Goal: Task Accomplishment & Management: Book appointment/travel/reservation

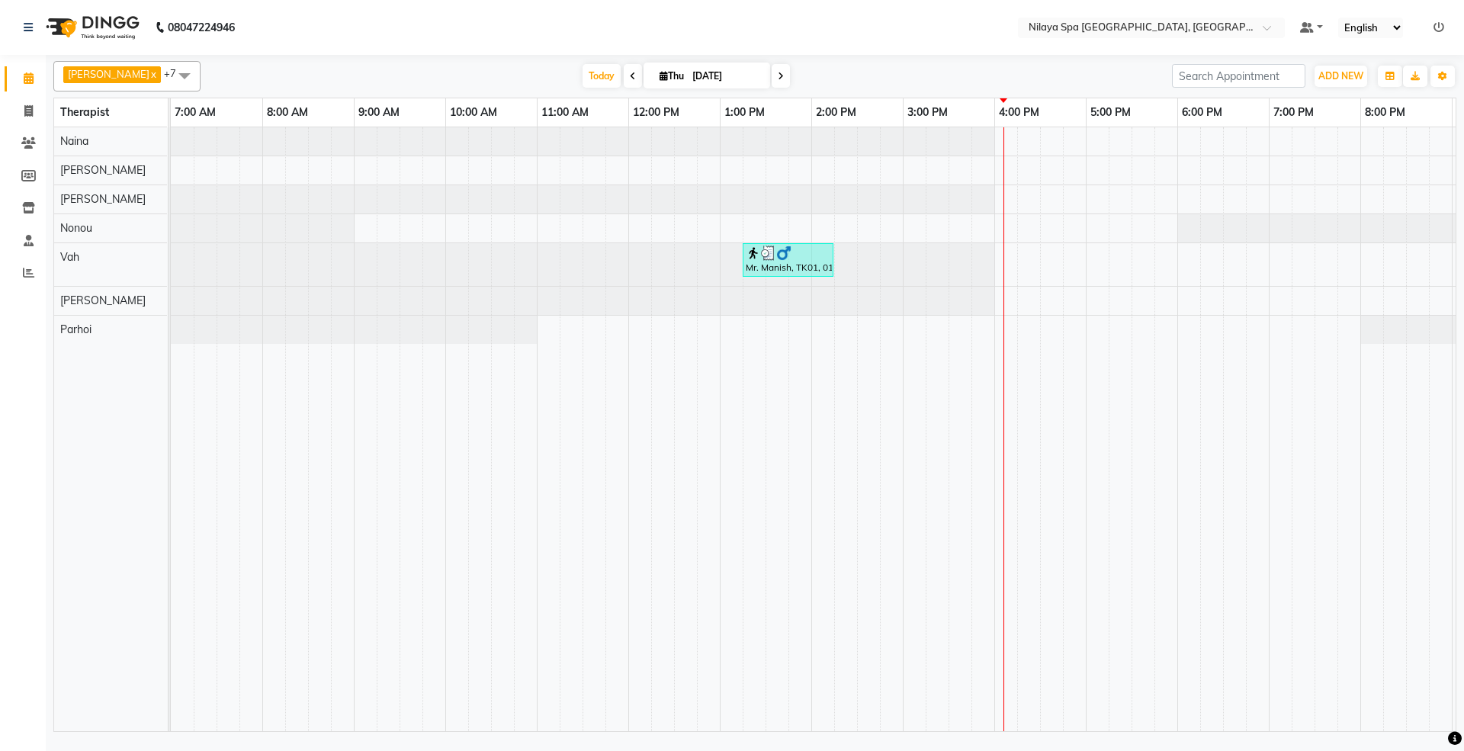
scroll to position [0, 270]
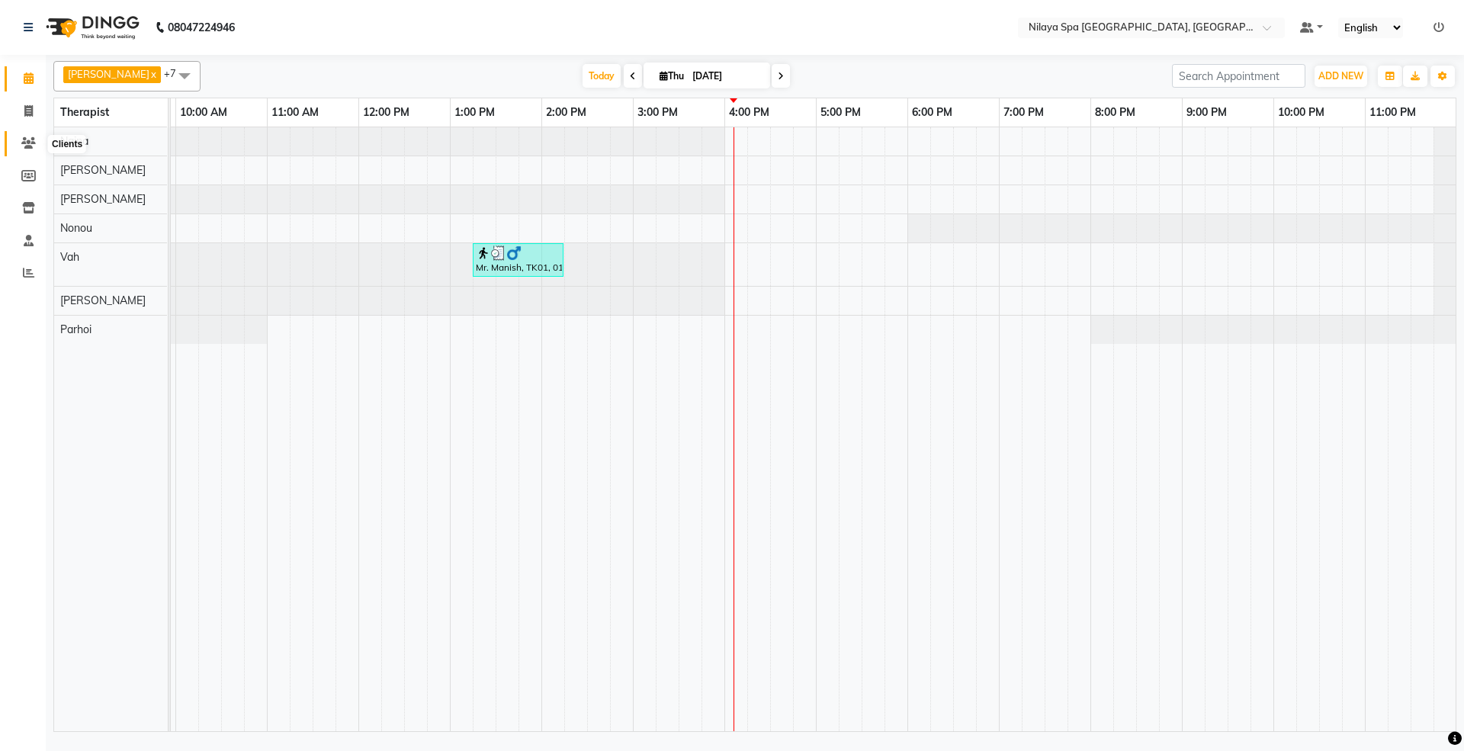
click at [21, 138] on icon at bounding box center [28, 142] width 14 height 11
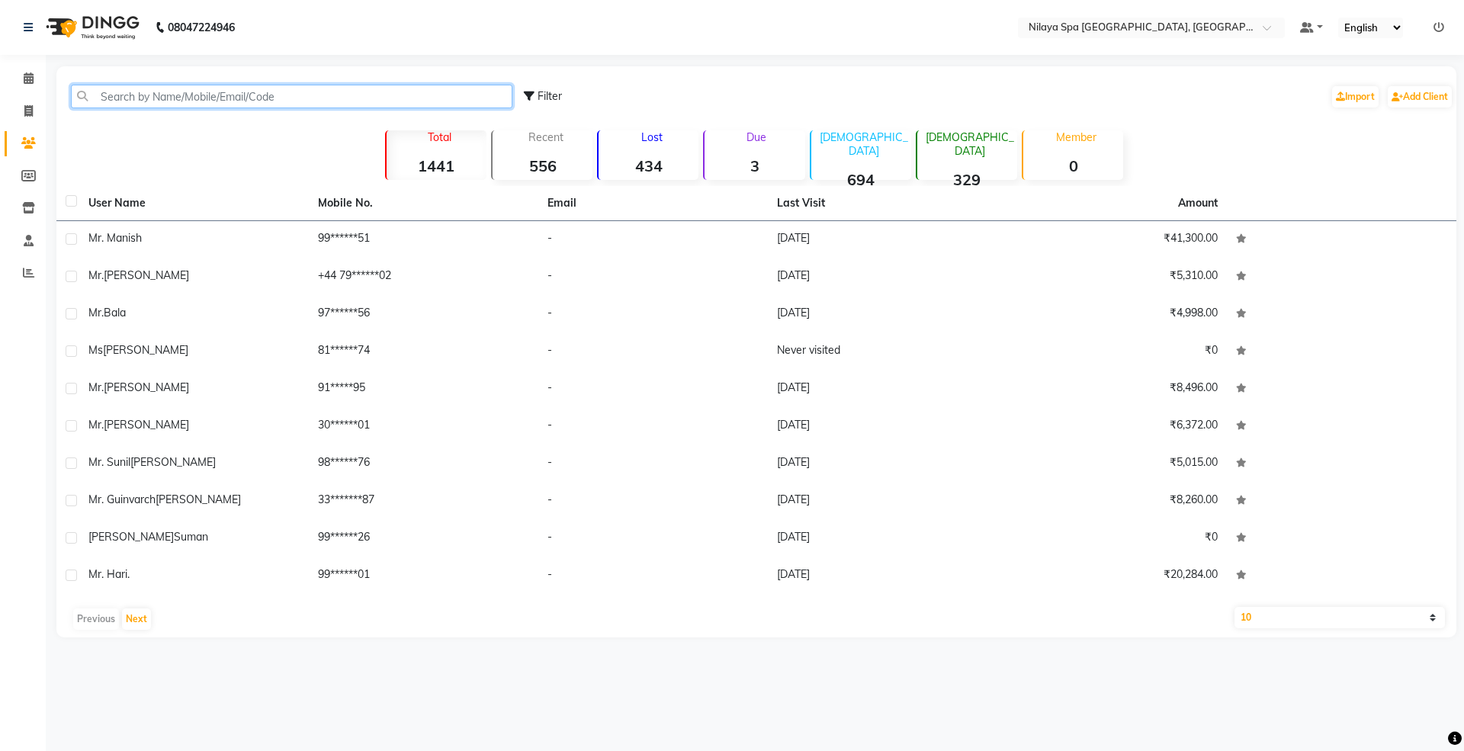
click at [204, 95] on input "text" at bounding box center [292, 97] width 442 height 24
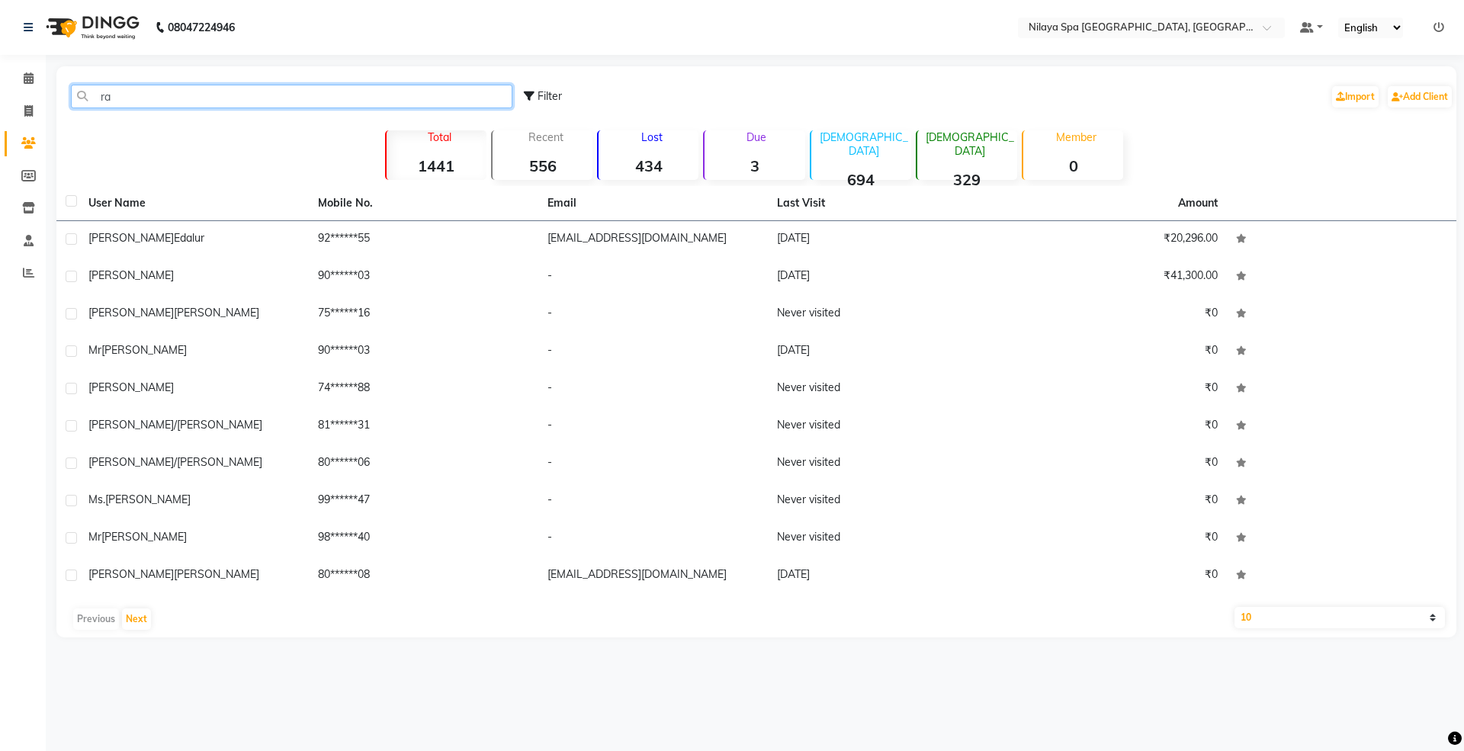
type input "r"
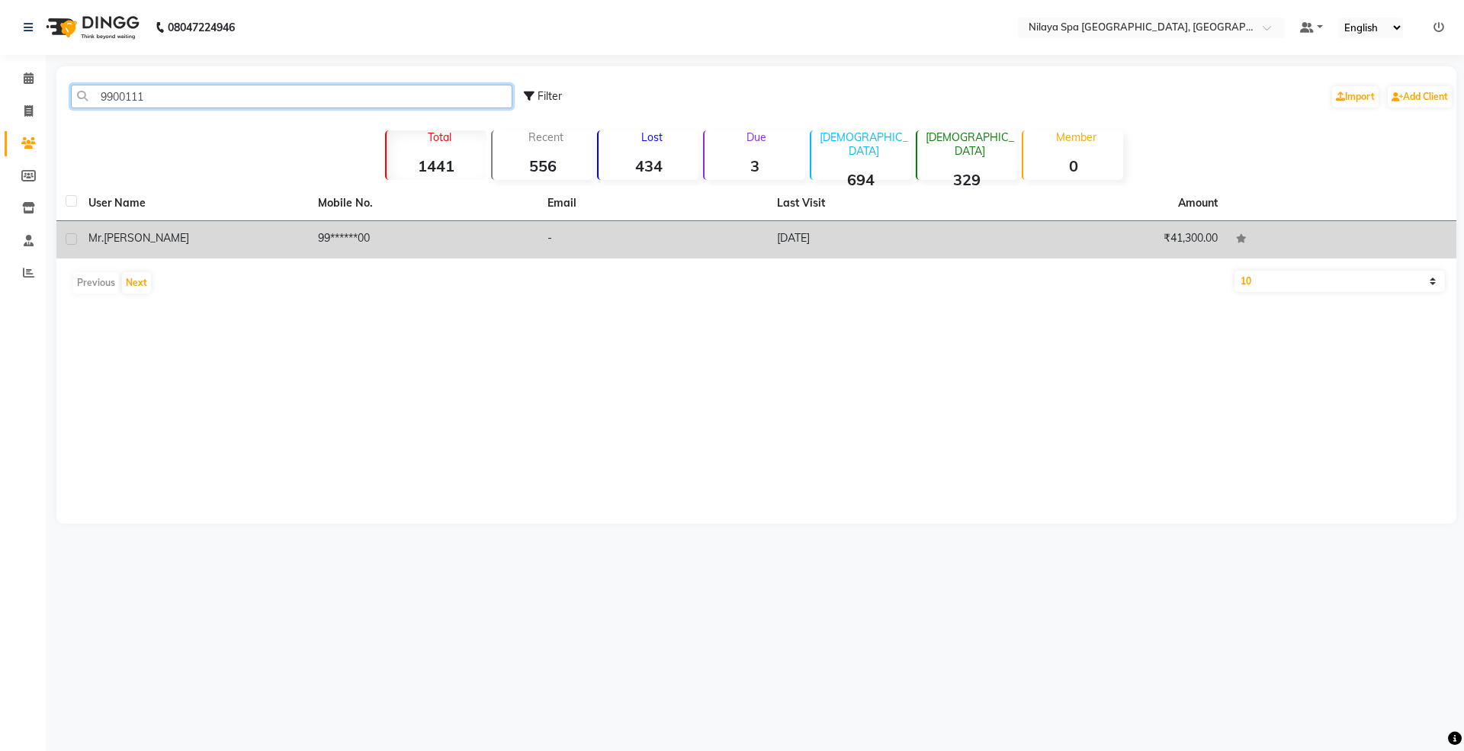
type input "9900111"
click at [229, 245] on div "[PERSON_NAME]" at bounding box center [193, 238] width 211 height 16
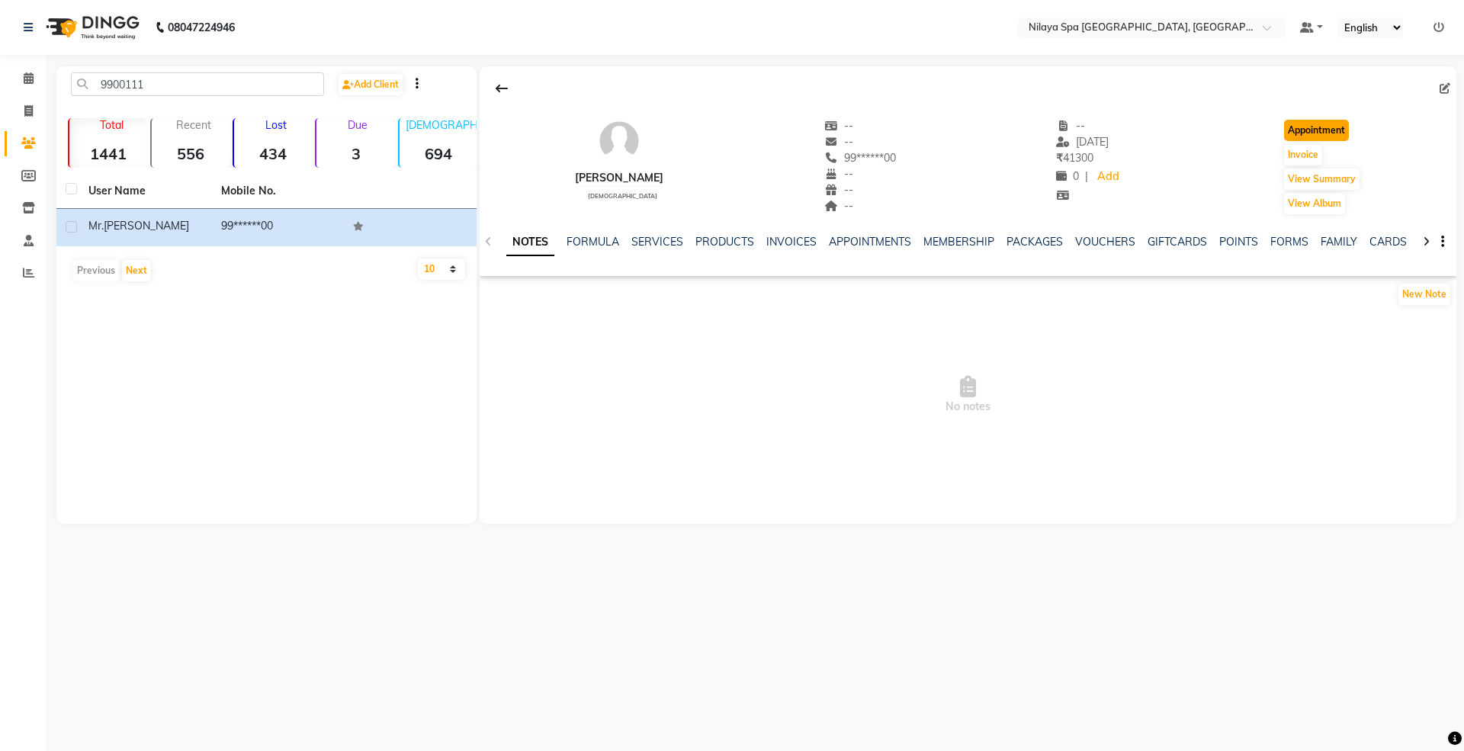
click at [1326, 124] on button "Appointment" at bounding box center [1316, 130] width 65 height 21
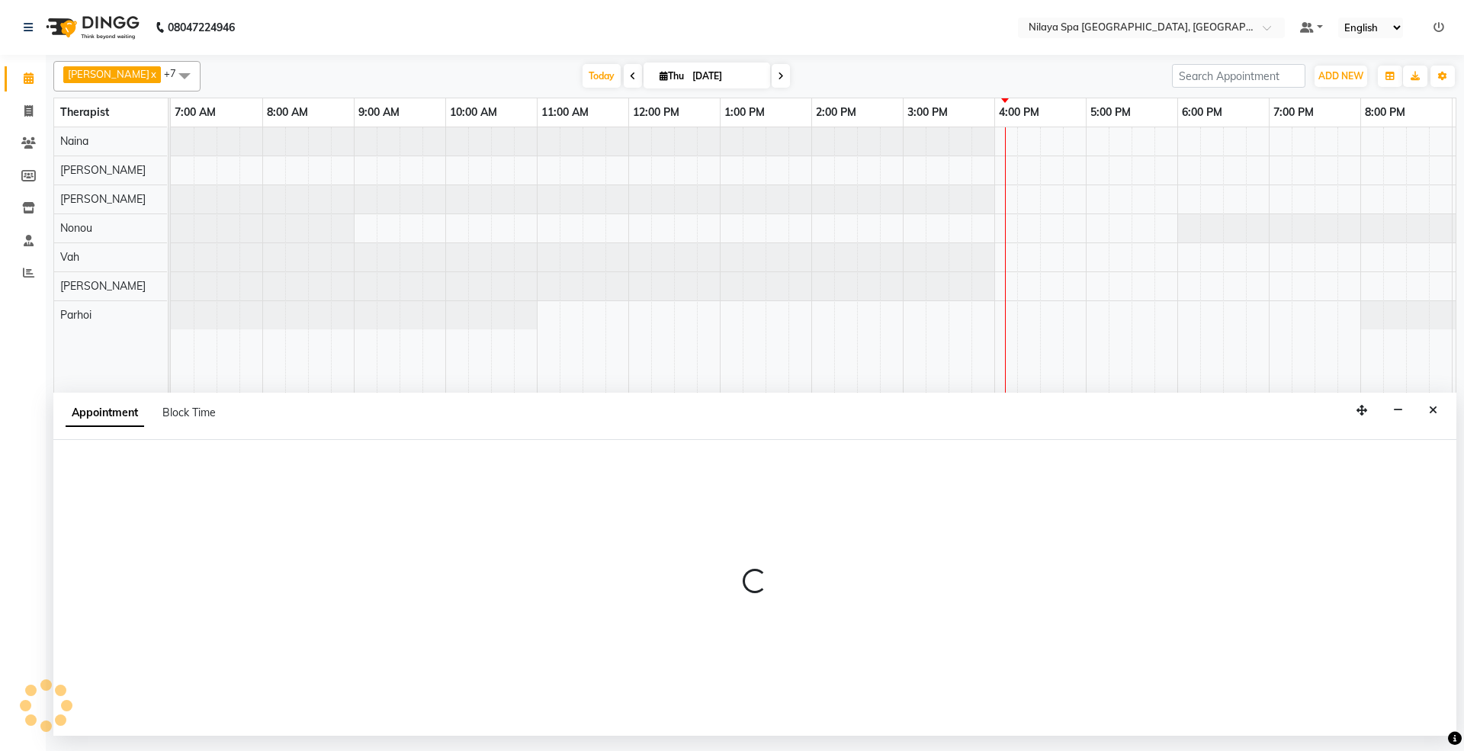
select select "480"
select select "tentative"
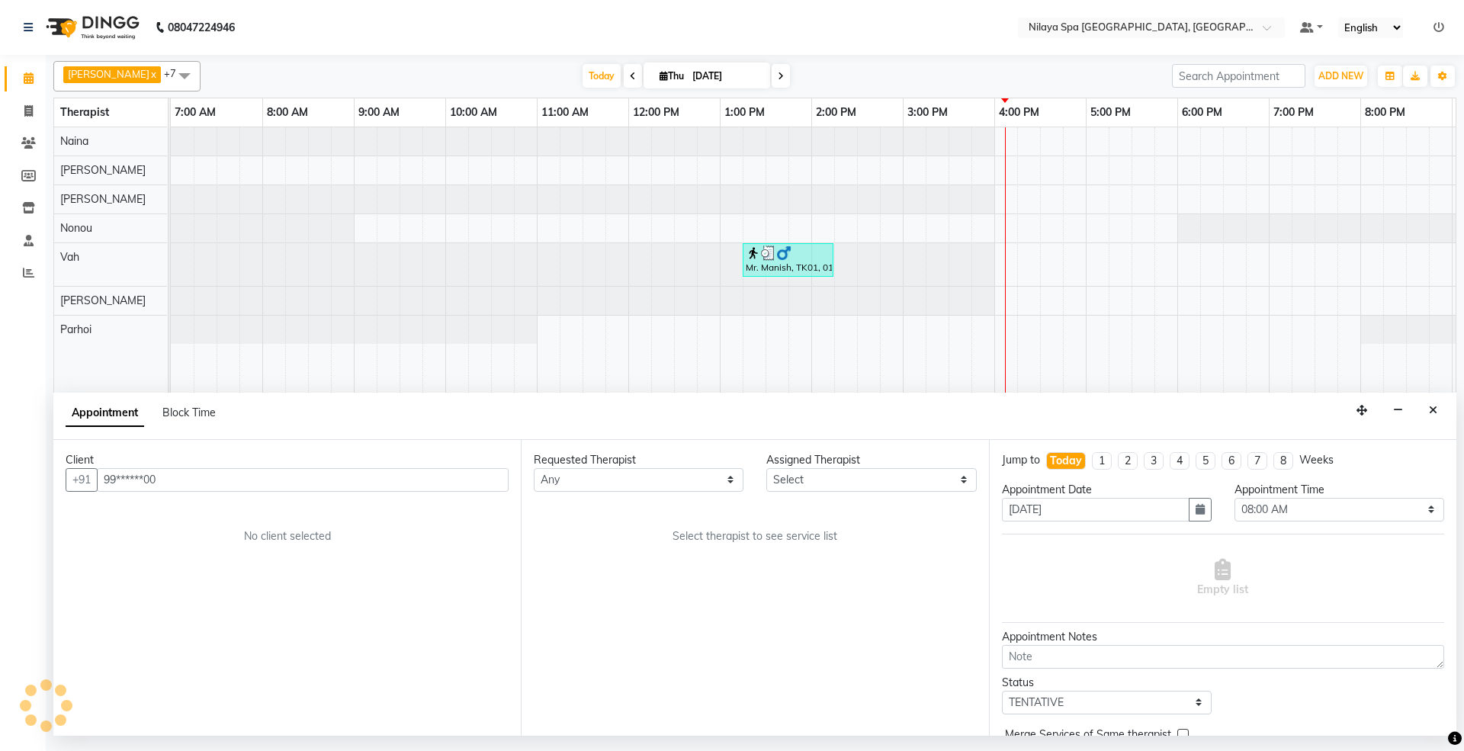
scroll to position [0, 272]
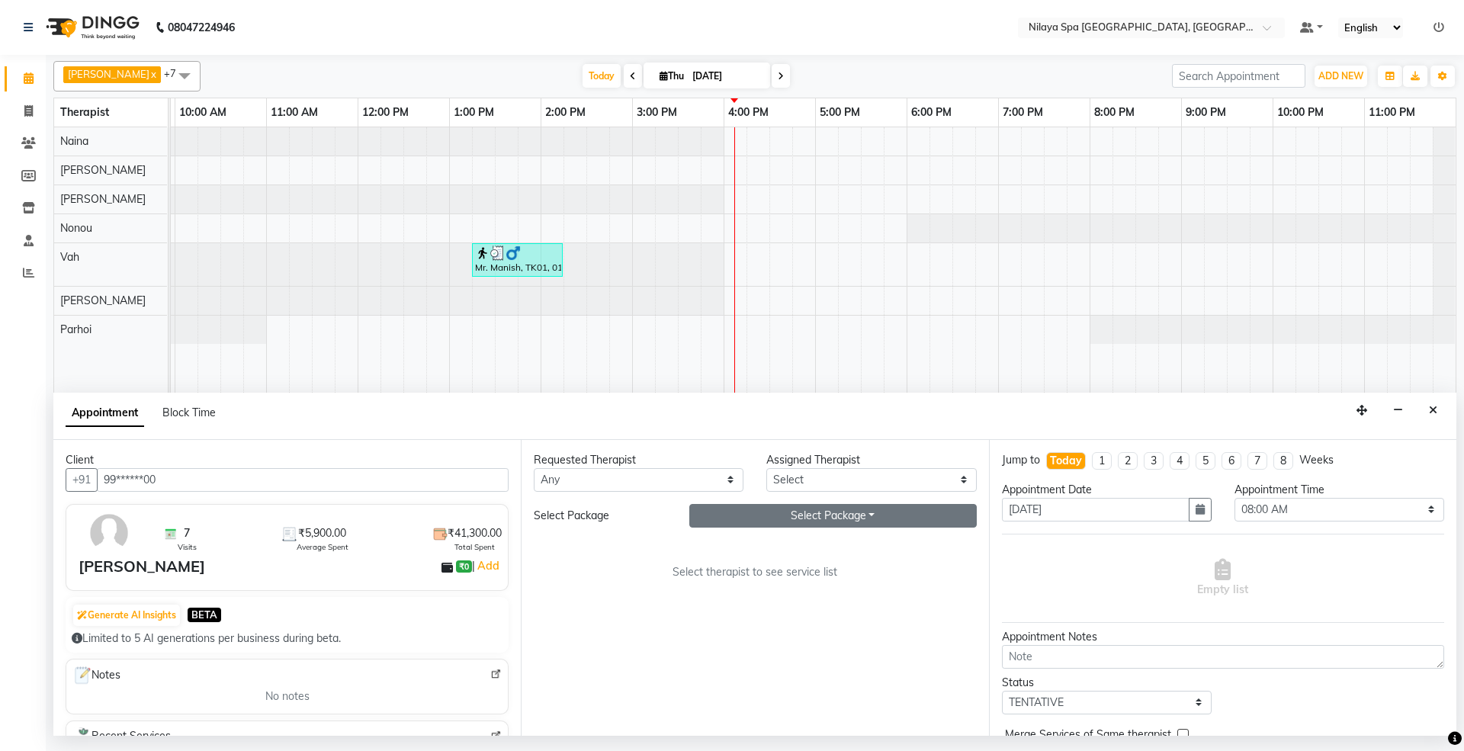
click at [827, 516] on button "Select Package Toggle Dropdown" at bounding box center [833, 516] width 288 height 24
click at [807, 552] on li "Gold With Upgrades & Complimentary" at bounding box center [811, 547] width 243 height 22
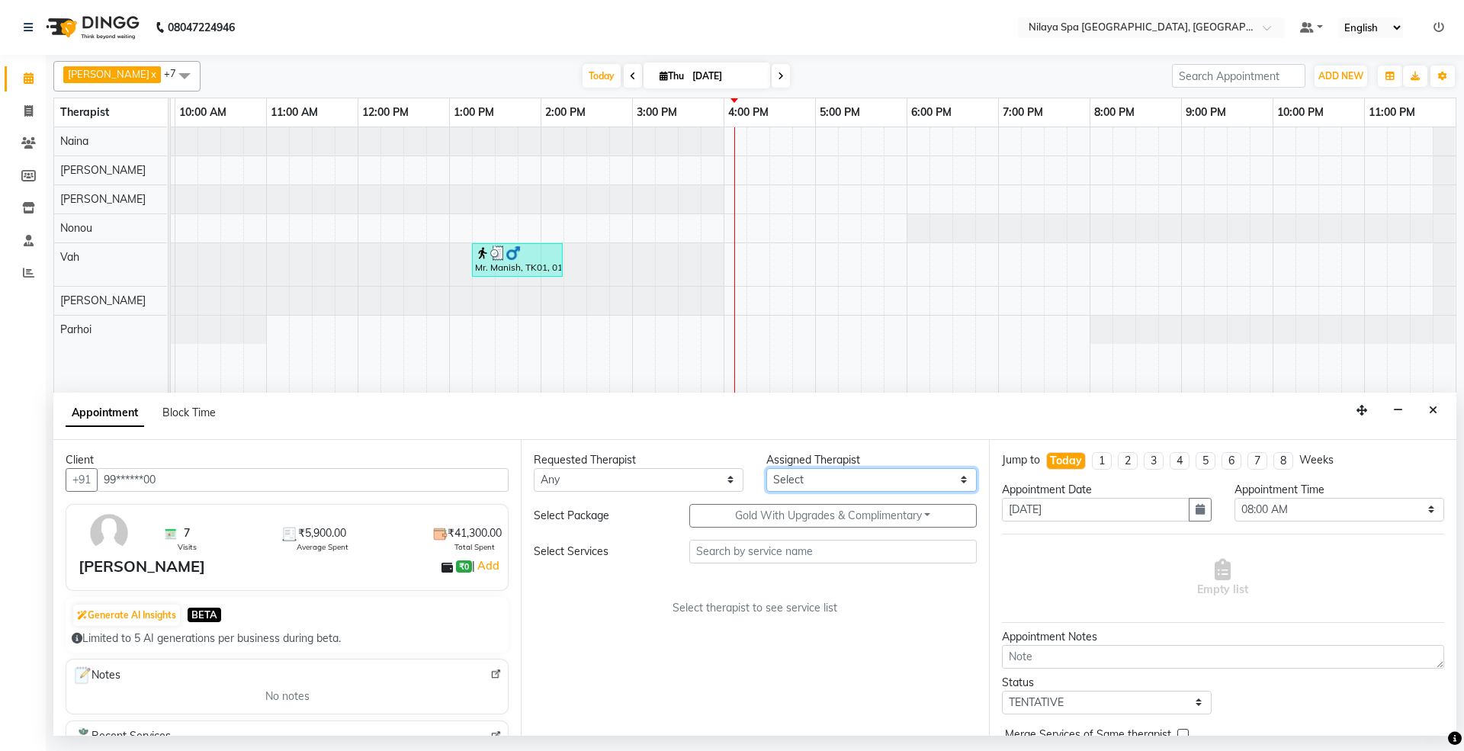
click at [828, 485] on select "Select [PERSON_NAME] [PERSON_NAME] [PERSON_NAME] Parhoi Vah" at bounding box center [871, 480] width 210 height 24
select select "86194"
click at [766, 469] on select "Select [PERSON_NAME] [PERSON_NAME] [PERSON_NAME] Parhoi Vah" at bounding box center [871, 480] width 210 height 24
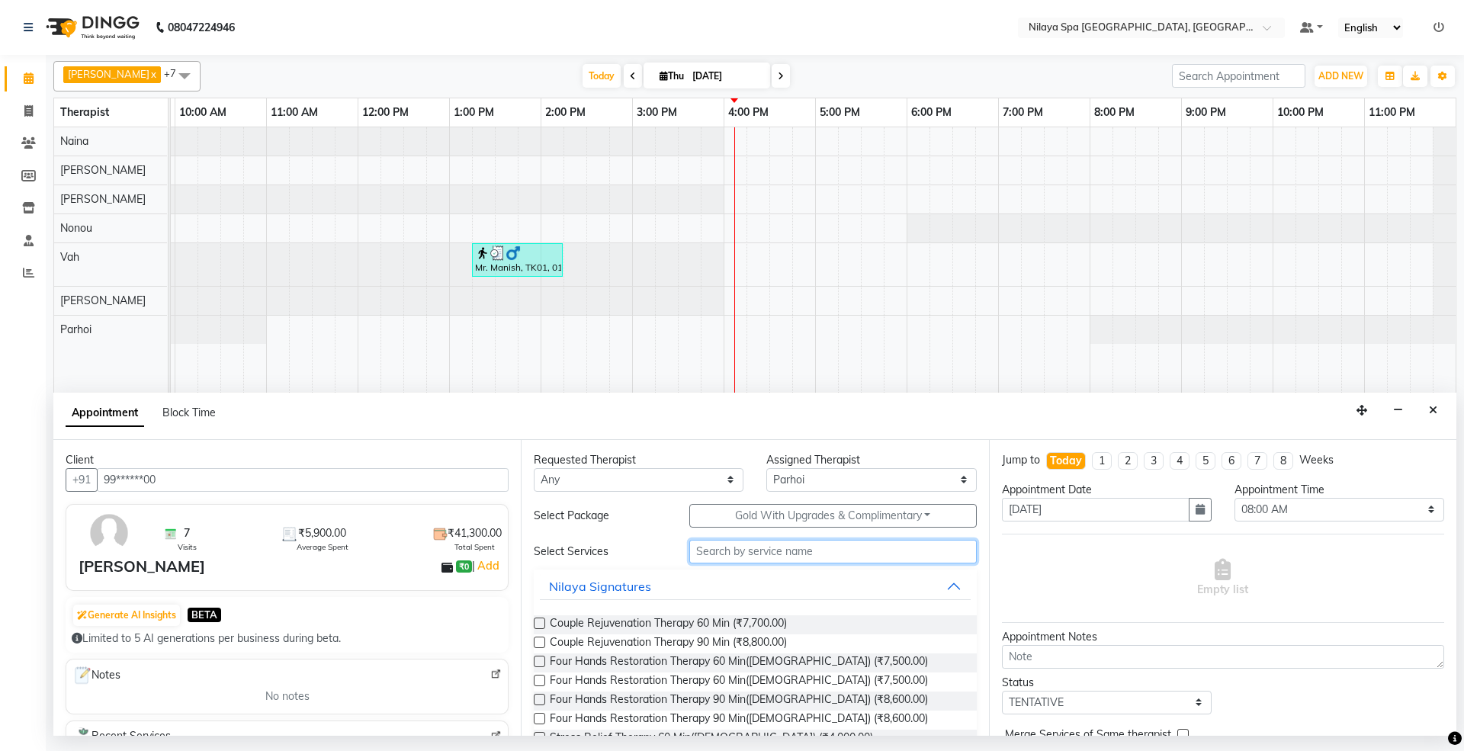
click at [787, 549] on input "text" at bounding box center [833, 552] width 288 height 24
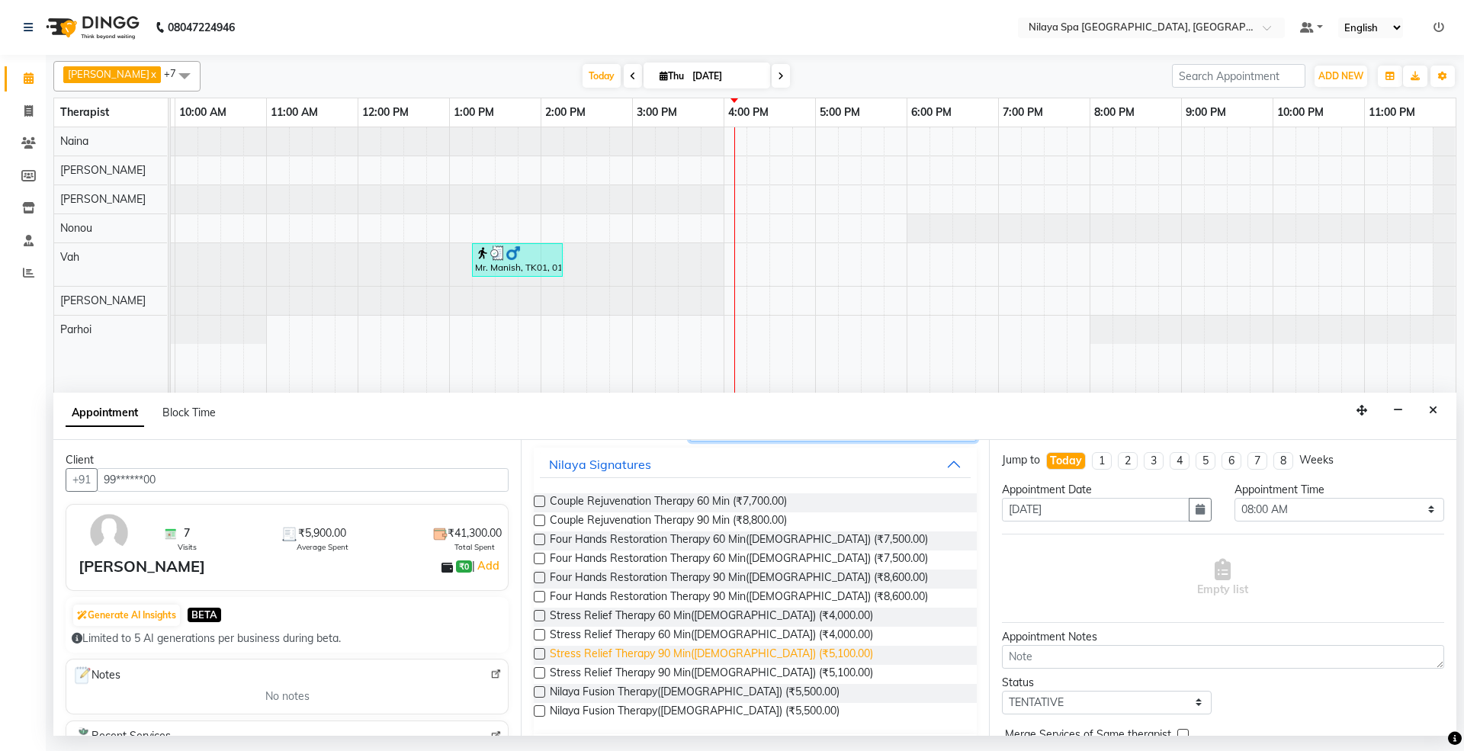
scroll to position [0, 0]
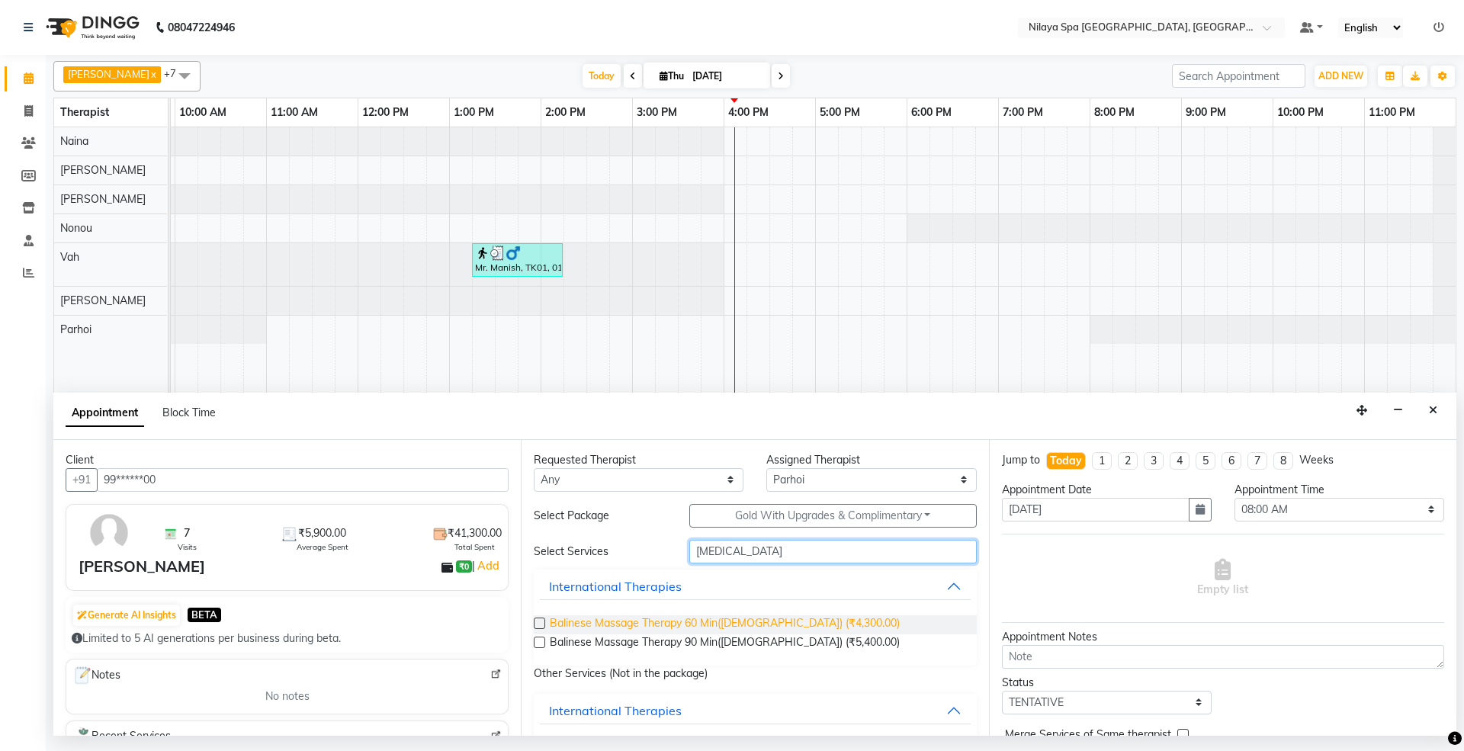
type input "[MEDICAL_DATA]"
click at [645, 618] on span "Balinese Massage Therapy 60 Min([DEMOGRAPHIC_DATA]) (₹4,300.00)" at bounding box center [725, 624] width 350 height 19
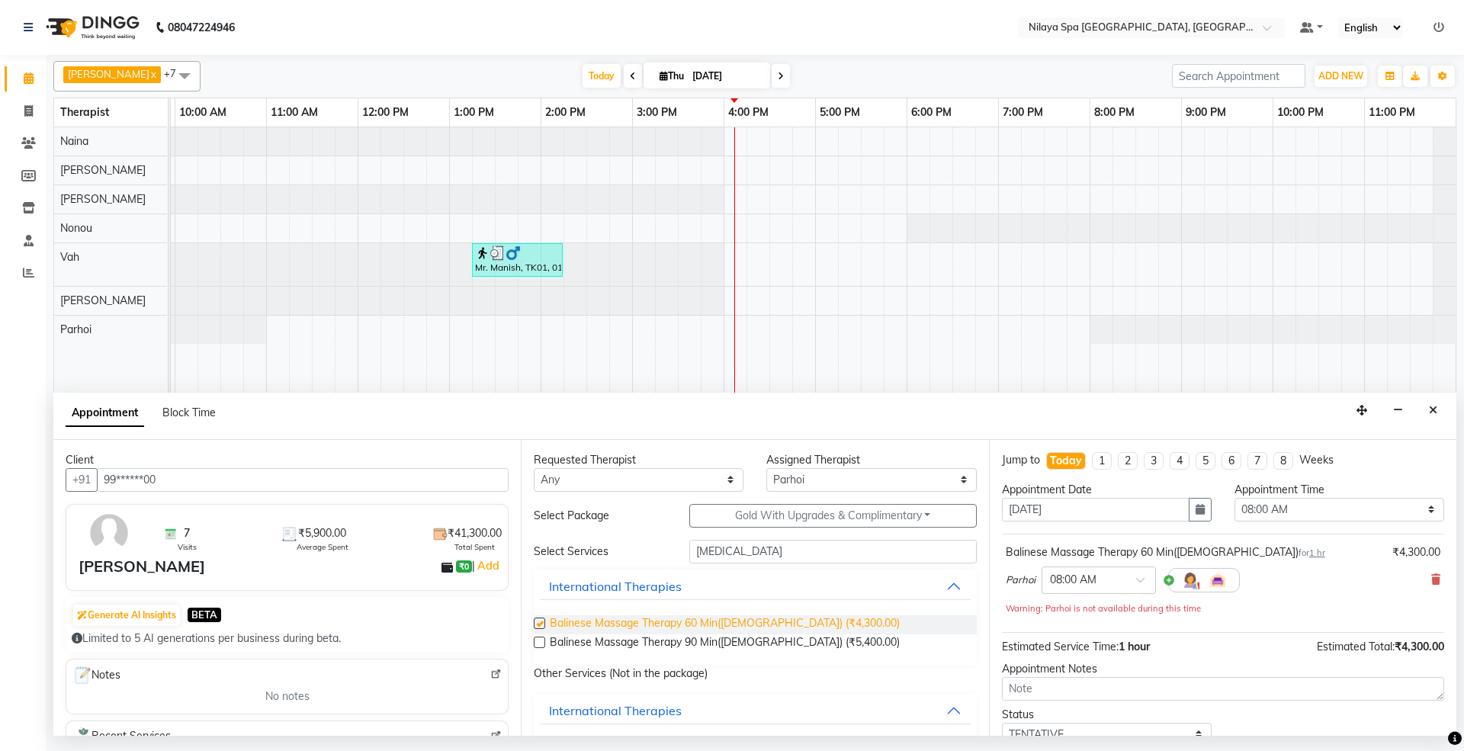
checkbox input "false"
click at [815, 474] on select "Select [PERSON_NAME] [PERSON_NAME] [PERSON_NAME] Parhoi Vah" at bounding box center [871, 480] width 210 height 24
select select "71648"
click at [766, 469] on select "Select [PERSON_NAME] [PERSON_NAME] [PERSON_NAME] Parhoi Vah" at bounding box center [871, 480] width 210 height 24
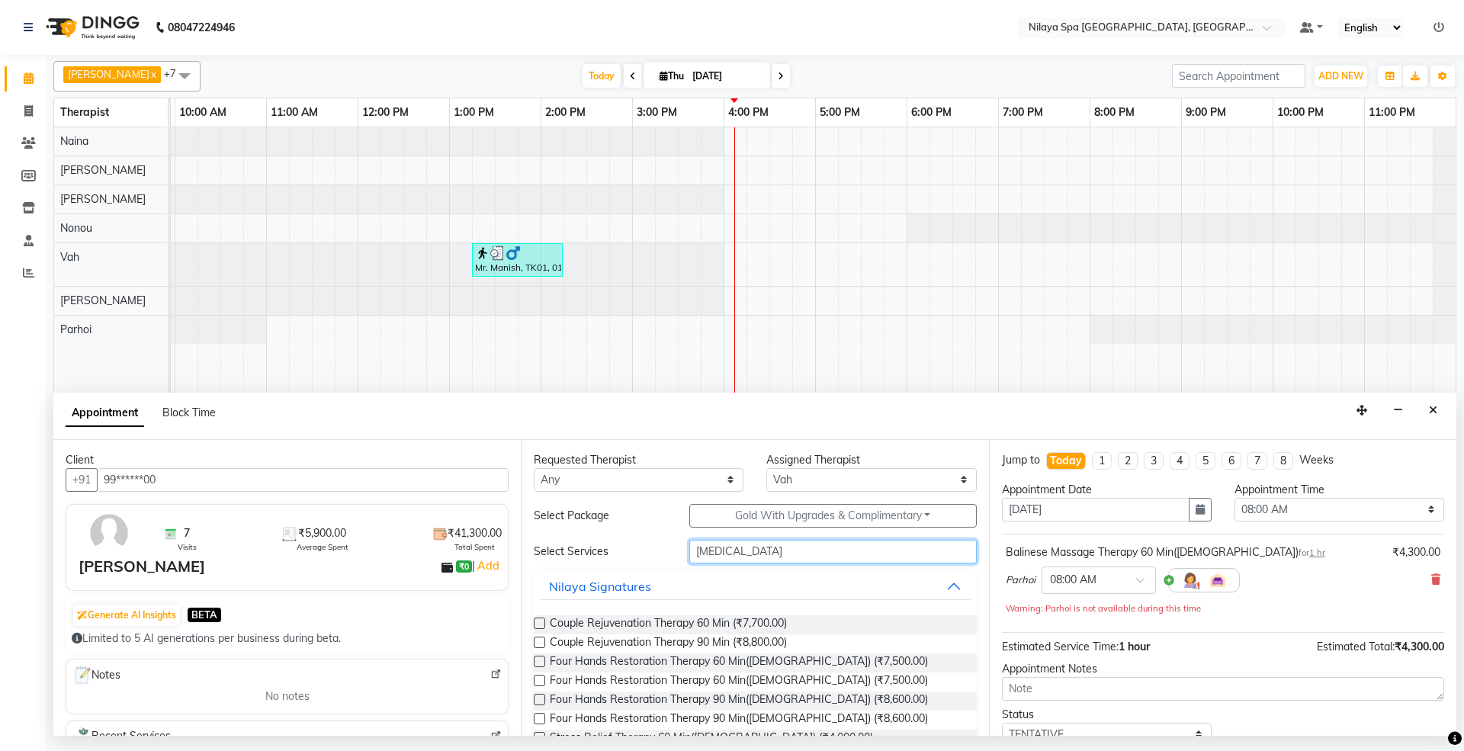
click at [740, 552] on input "[MEDICAL_DATA]" at bounding box center [833, 552] width 288 height 24
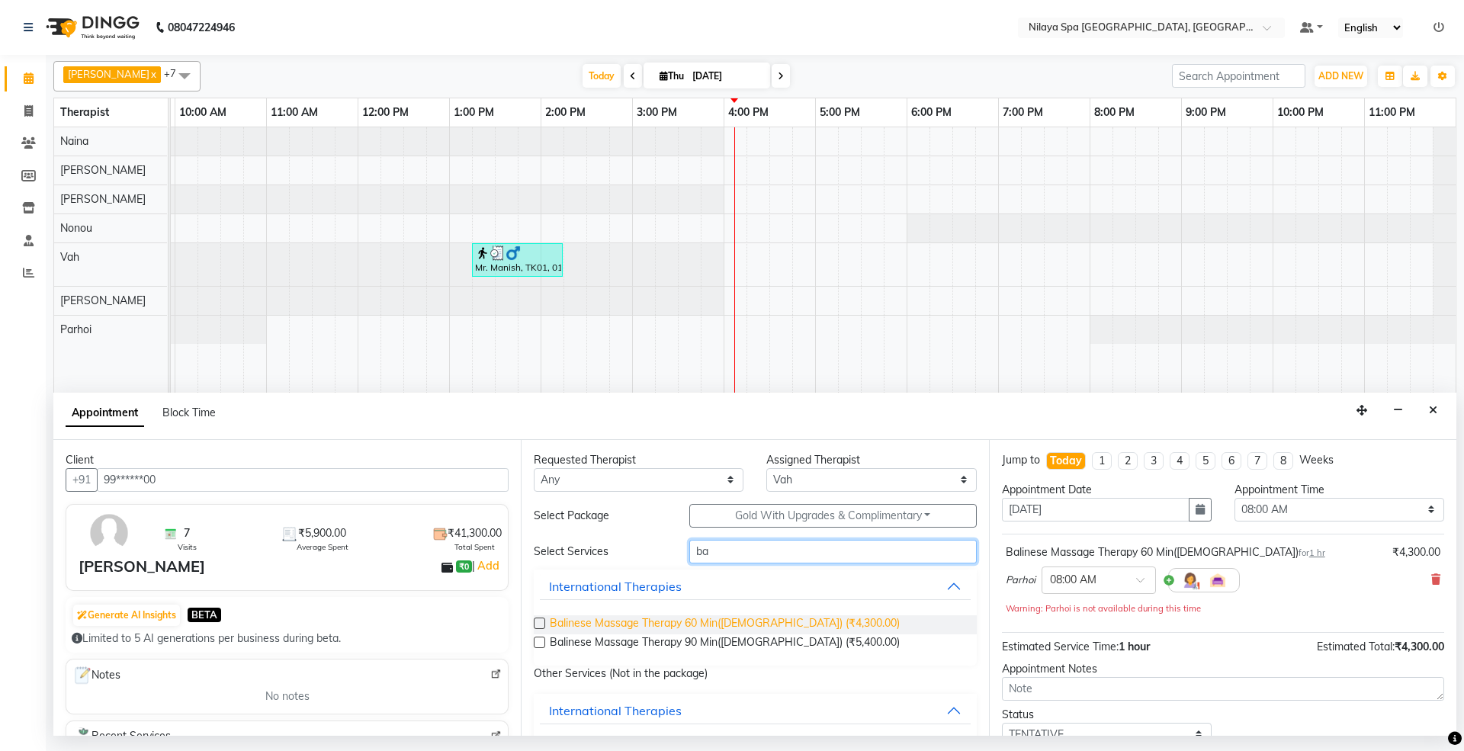
type input "ba"
click at [694, 625] on span "Balinese Massage Therapy 60 Min([DEMOGRAPHIC_DATA]) (₹4,300.00)" at bounding box center [725, 624] width 350 height 19
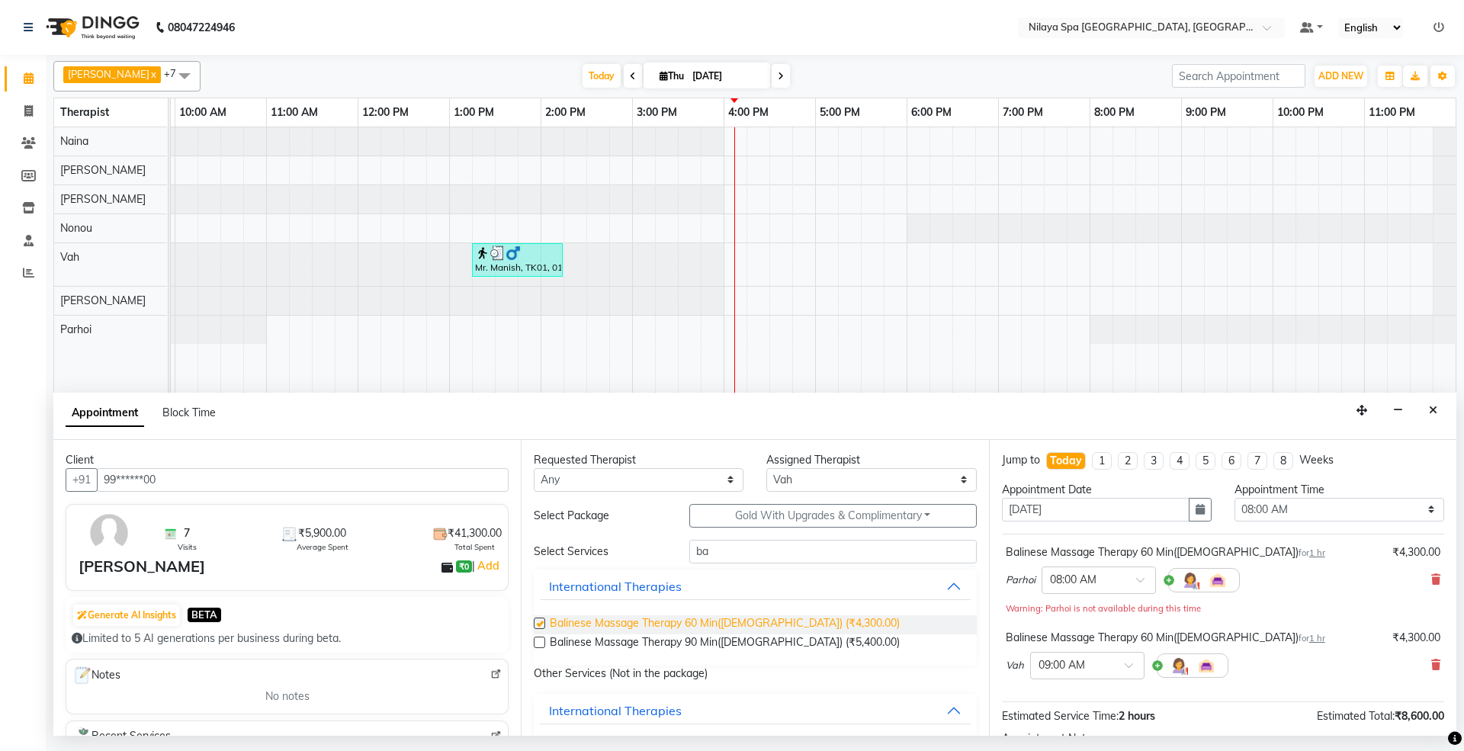
checkbox input "false"
click at [1324, 511] on select "Select 08:00 AM 08:15 AM 08:30 AM 08:45 AM 09:00 AM 09:15 AM 09:30 AM 09:45 AM …" at bounding box center [1340, 510] width 210 height 24
select select "960"
click at [1235, 500] on select "Select 08:00 AM 08:15 AM 08:30 AM 08:45 AM 09:00 AM 09:15 AM 09:30 AM 09:45 AM …" at bounding box center [1340, 510] width 210 height 24
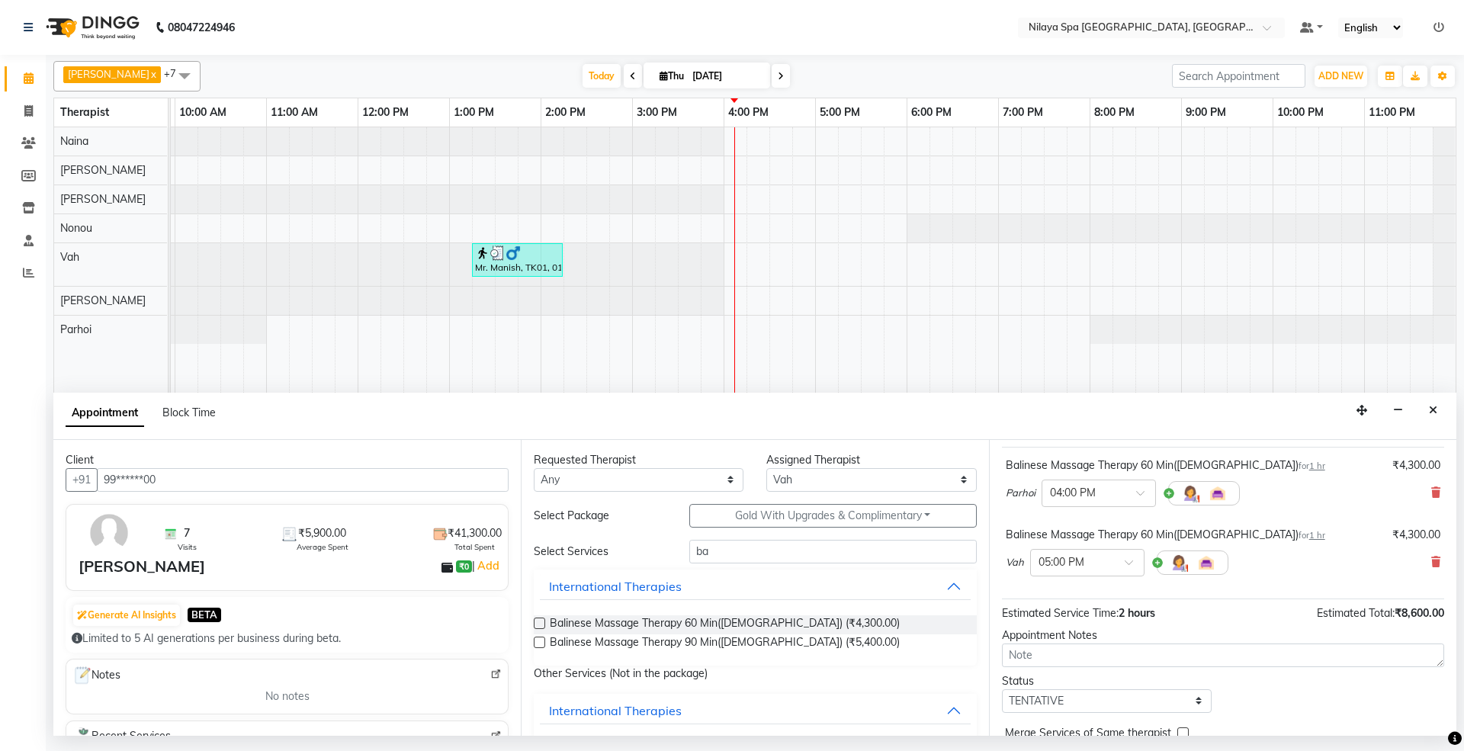
scroll to position [162, 0]
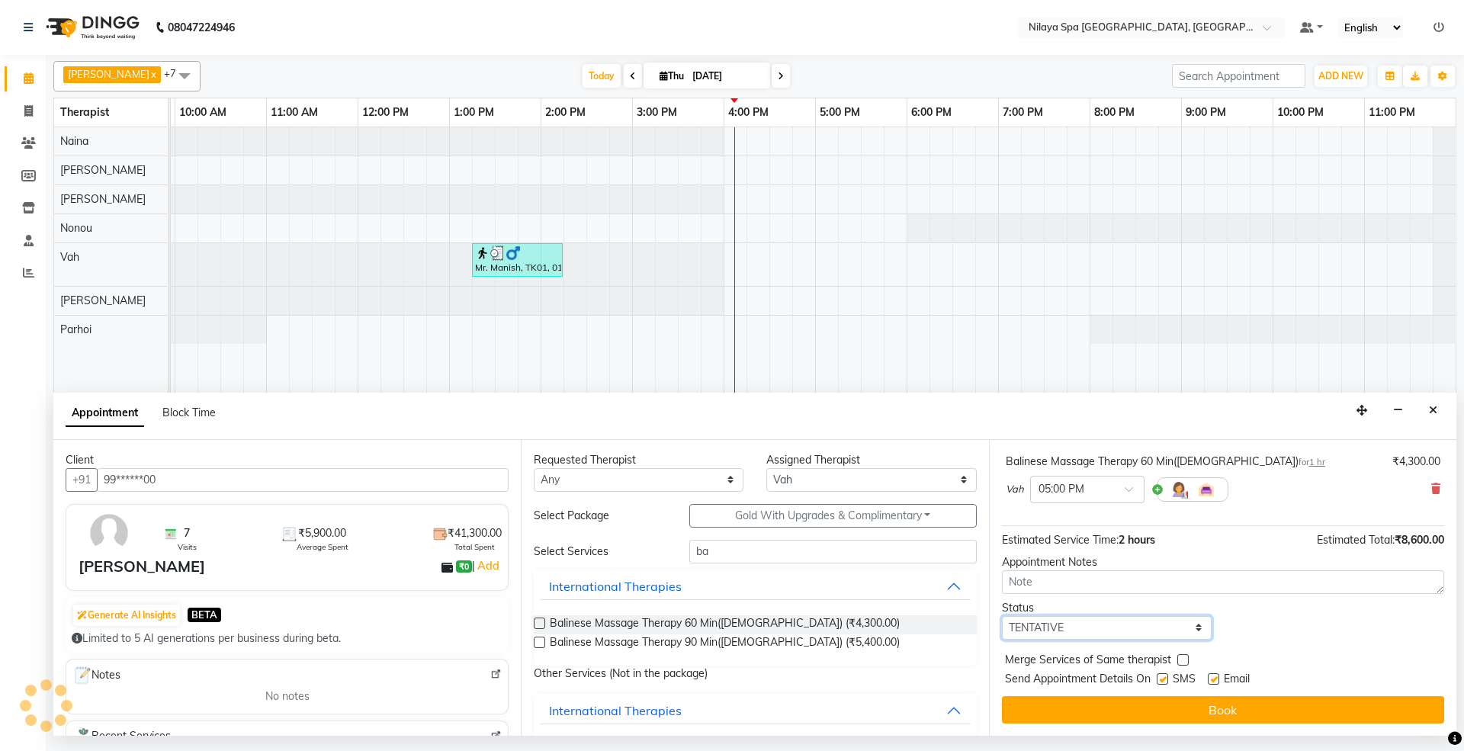
click at [1100, 629] on select "Select TENTATIVE CONFIRM CHECK-IN UPCOMING" at bounding box center [1107, 628] width 210 height 24
select select "confirm booking"
click at [1002, 618] on select "Select TENTATIVE CONFIRM CHECK-IN UPCOMING" at bounding box center [1107, 628] width 210 height 24
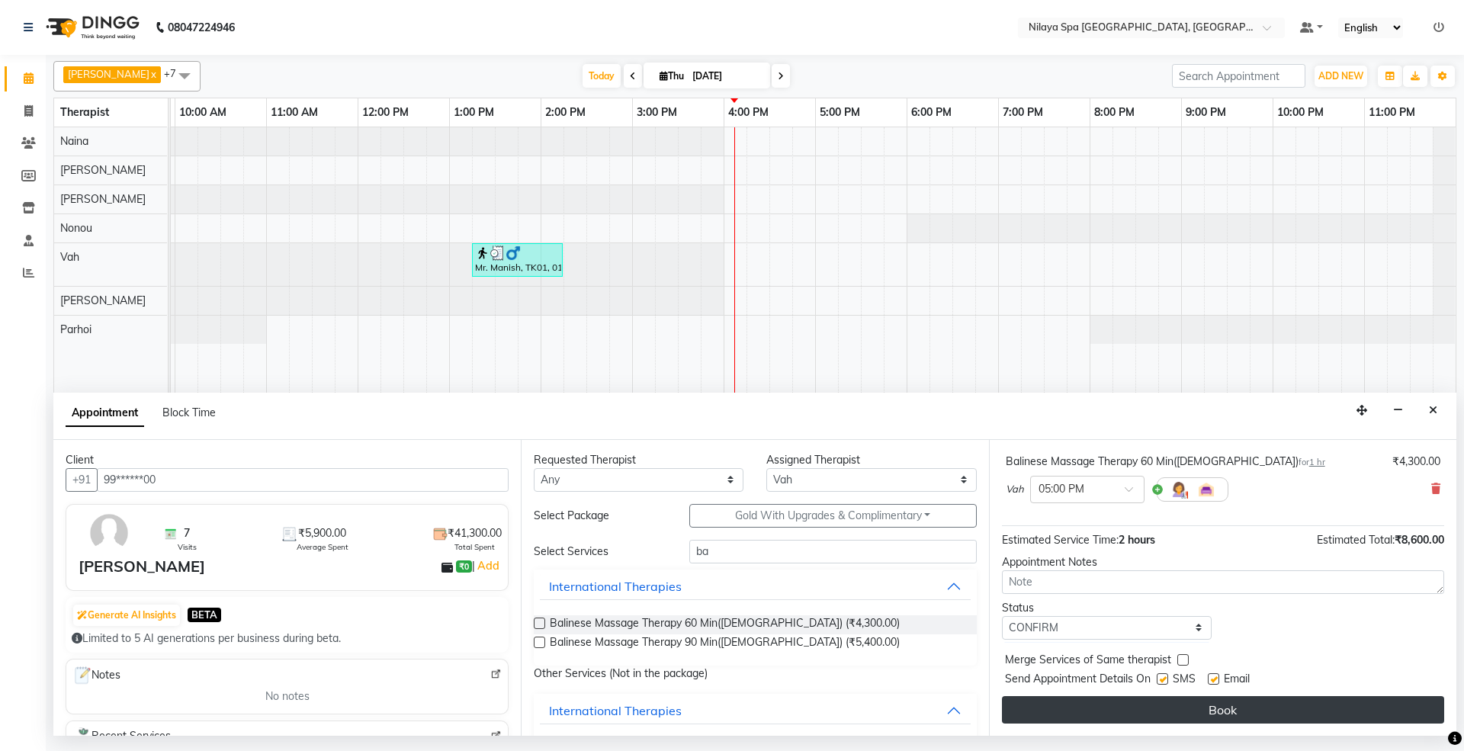
click at [1203, 709] on button "Book" at bounding box center [1223, 709] width 442 height 27
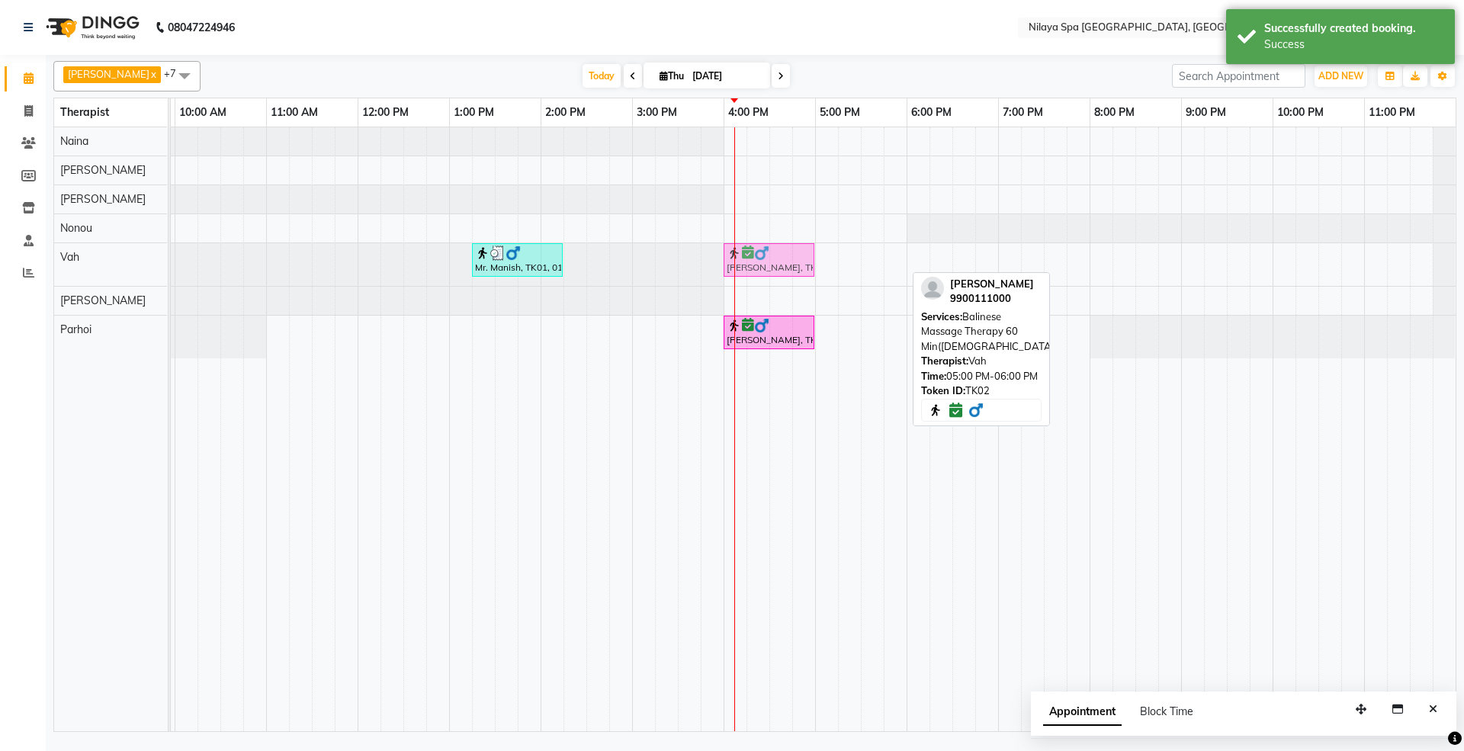
drag, startPoint x: 855, startPoint y: 262, endPoint x: 754, endPoint y: 272, distance: 101.1
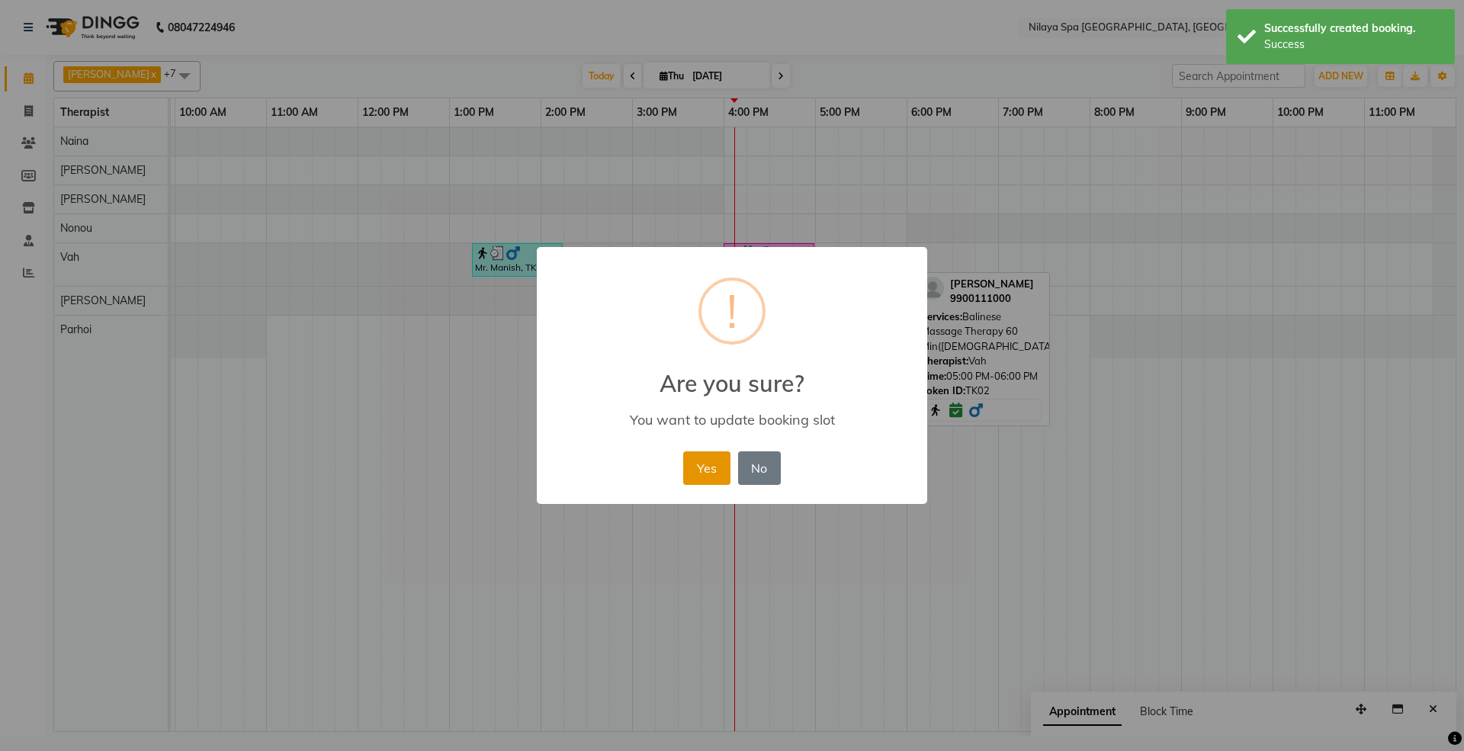
click at [709, 470] on button "Yes" at bounding box center [706, 468] width 47 height 34
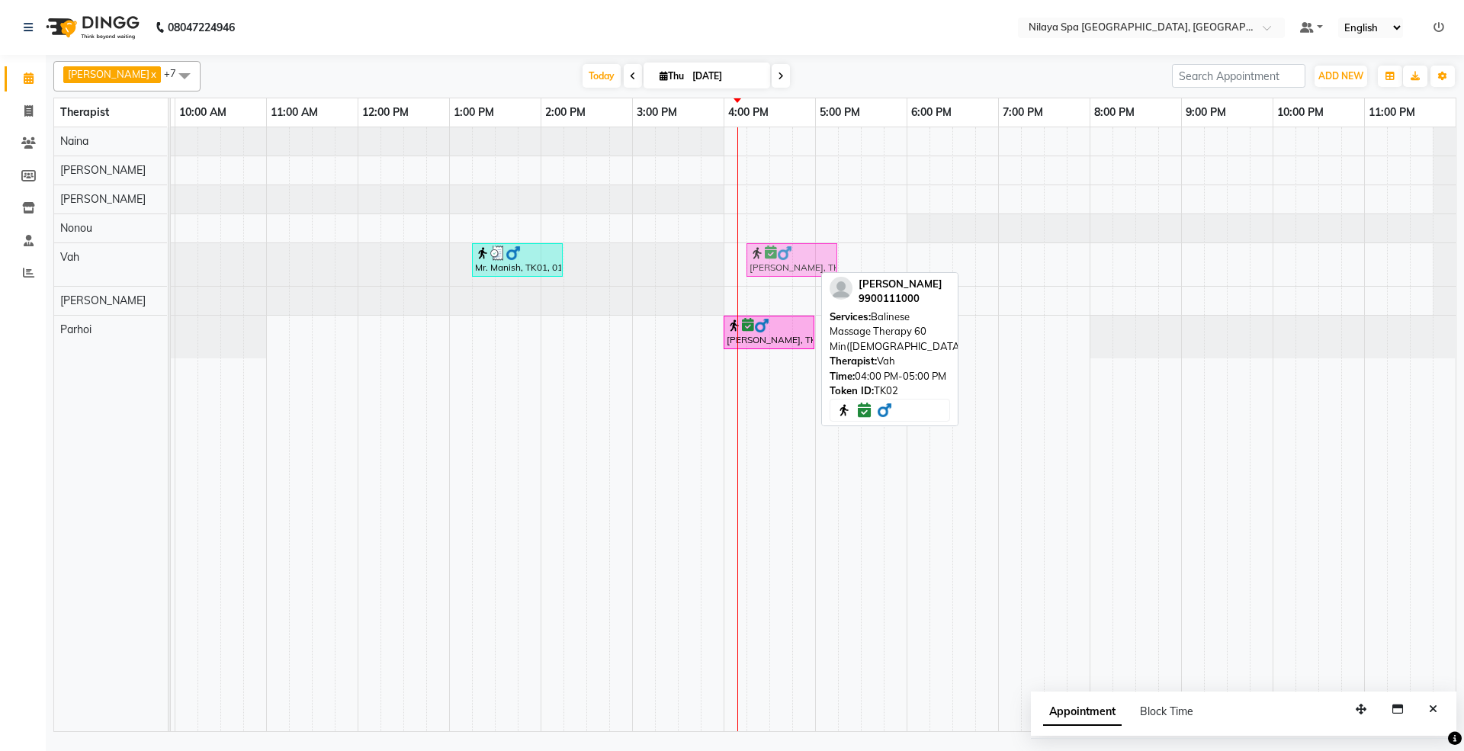
drag, startPoint x: 757, startPoint y: 262, endPoint x: 778, endPoint y: 262, distance: 21.4
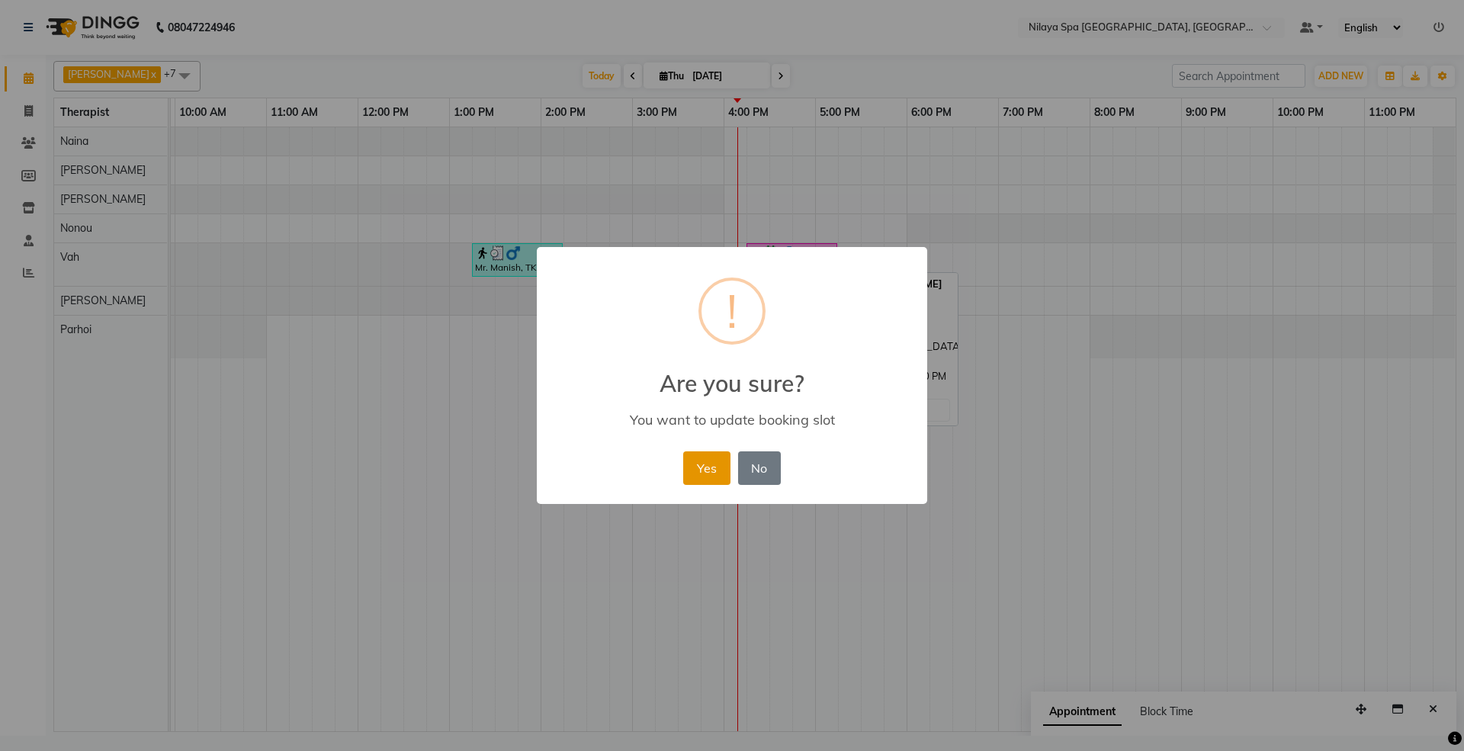
click at [699, 464] on button "Yes" at bounding box center [706, 468] width 47 height 34
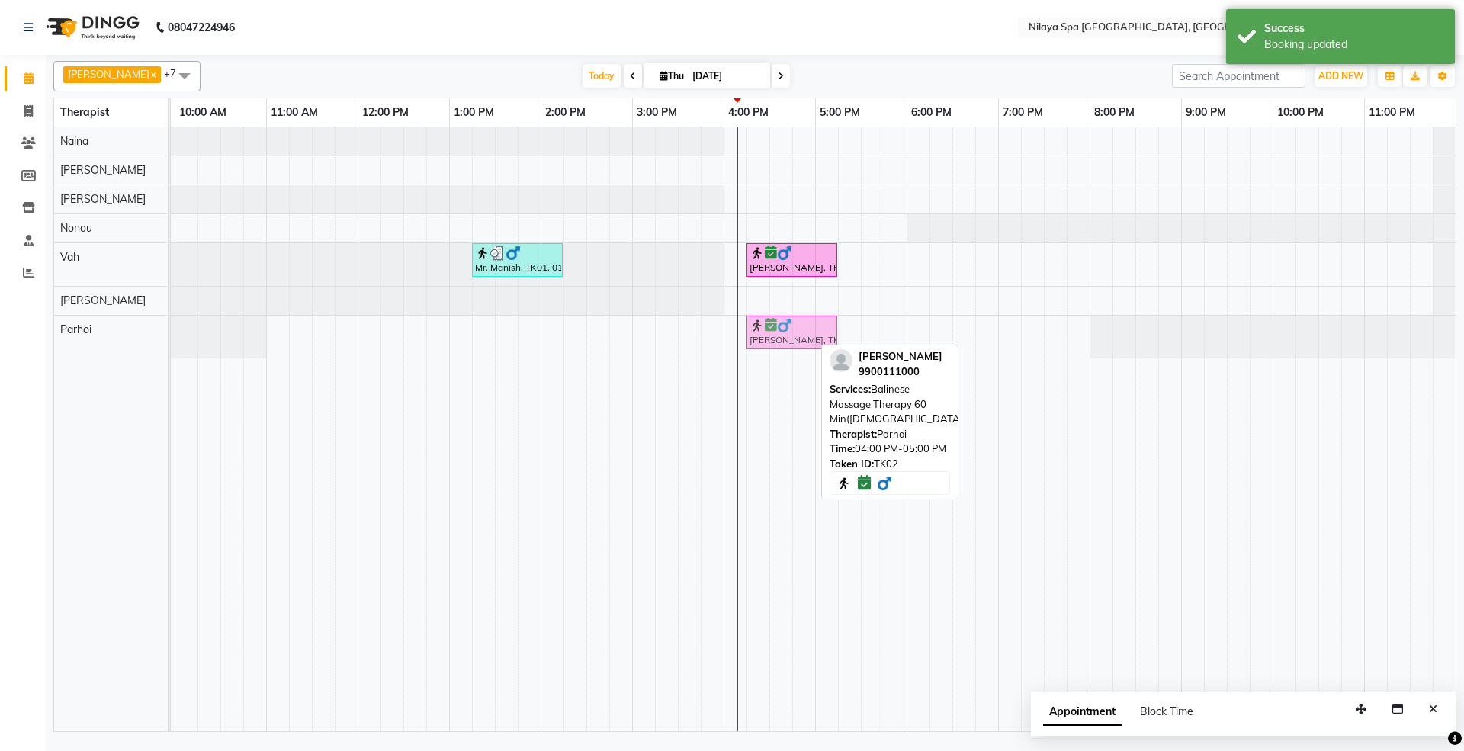
drag, startPoint x: 763, startPoint y: 339, endPoint x: 782, endPoint y: 331, distance: 20.5
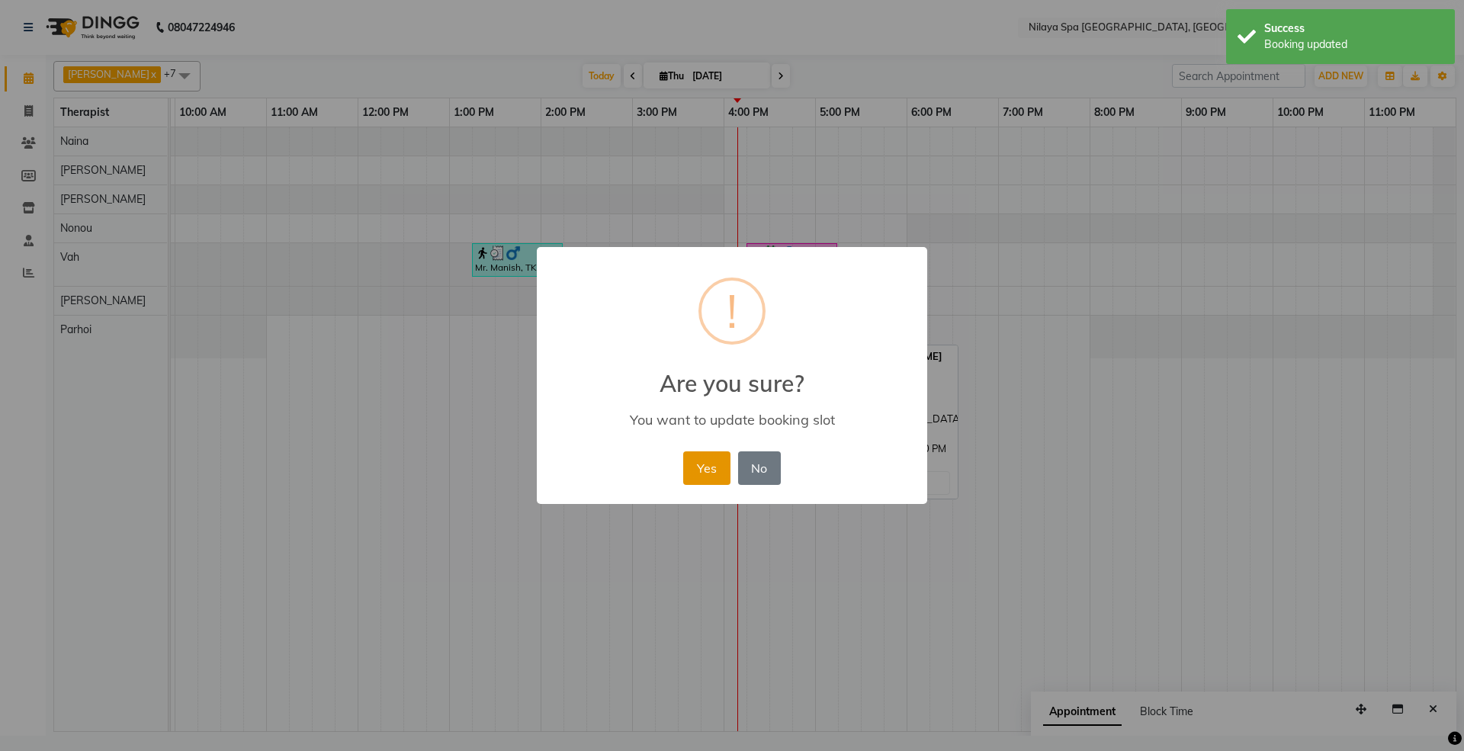
click at [721, 453] on button "Yes" at bounding box center [706, 468] width 47 height 34
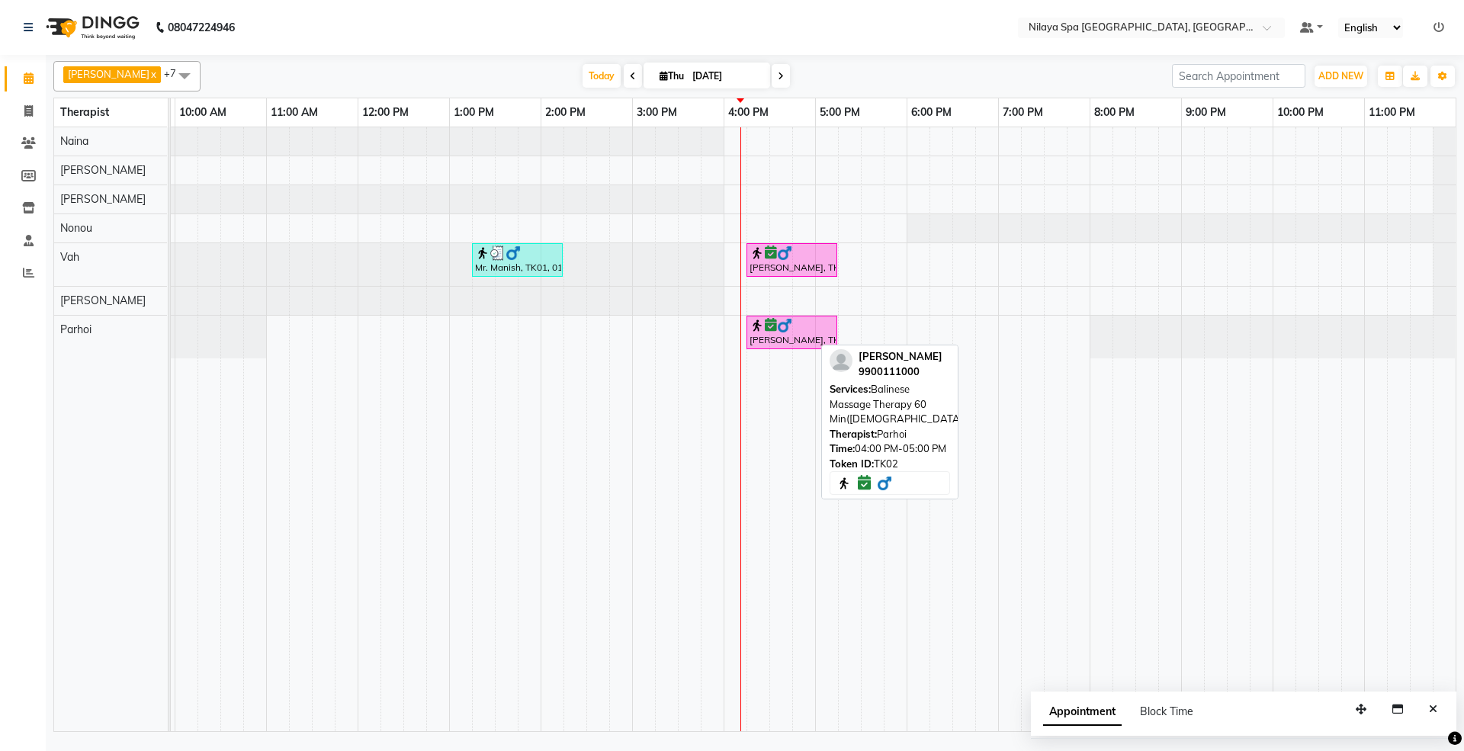
scroll to position [0, 270]
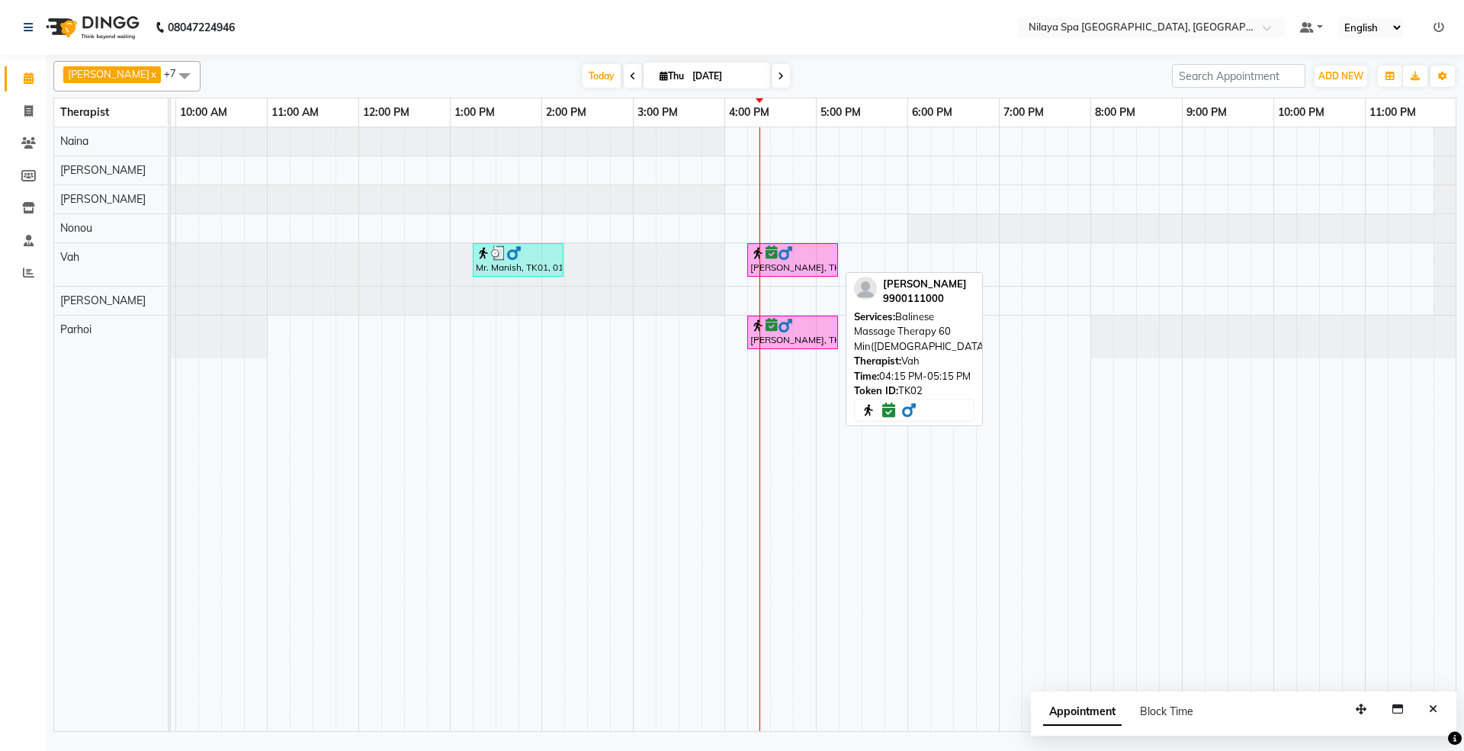
click at [775, 253] on icon at bounding box center [772, 252] width 12 height 1
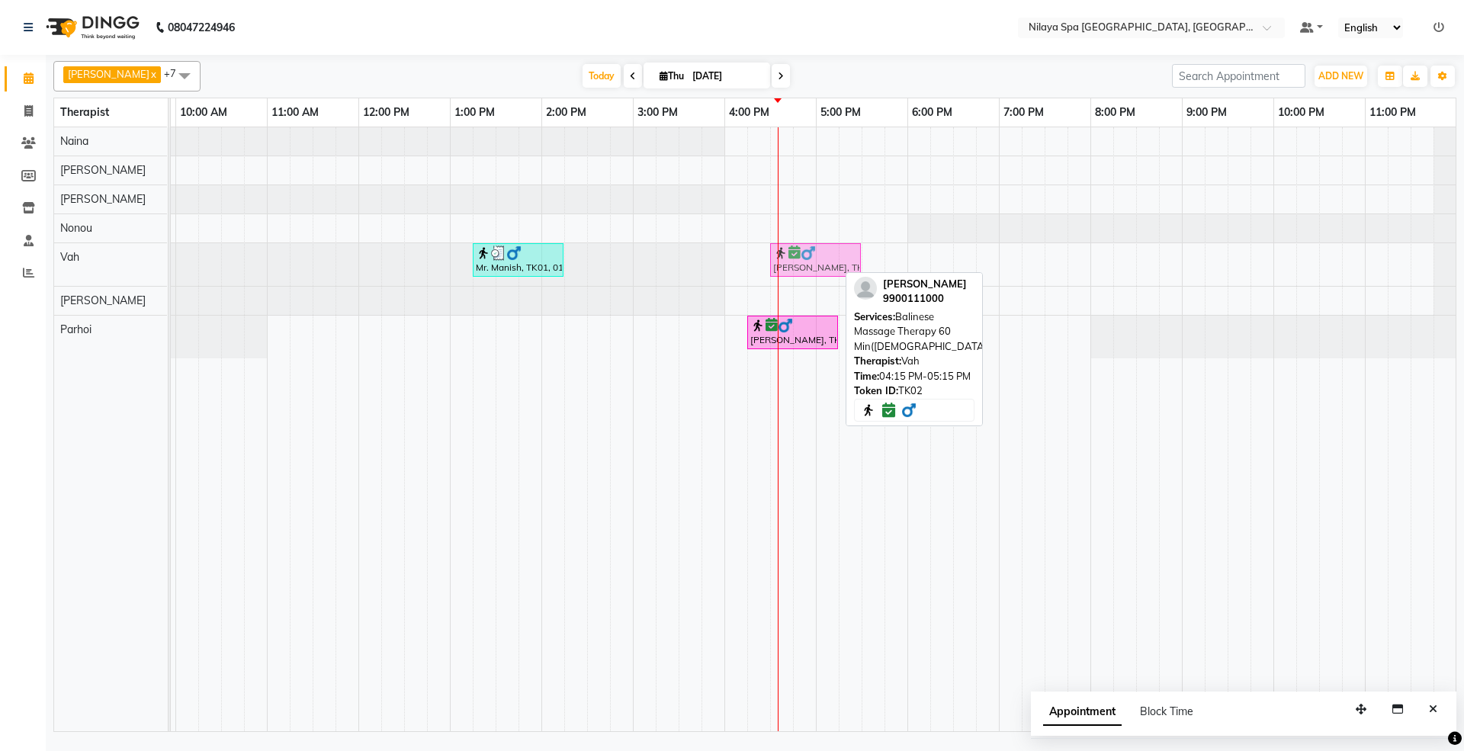
drag, startPoint x: 758, startPoint y: 263, endPoint x: 785, endPoint y: 252, distance: 29.0
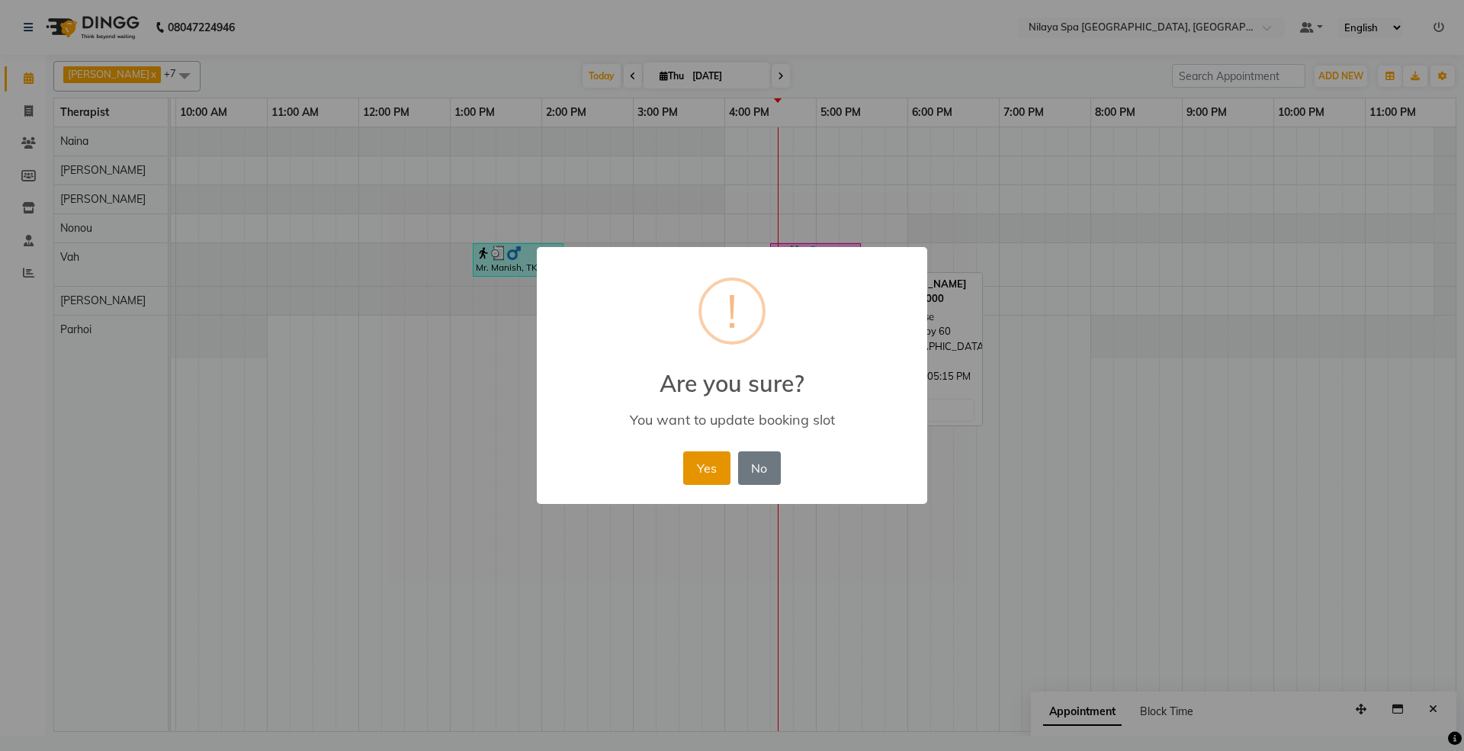
click at [702, 471] on button "Yes" at bounding box center [706, 468] width 47 height 34
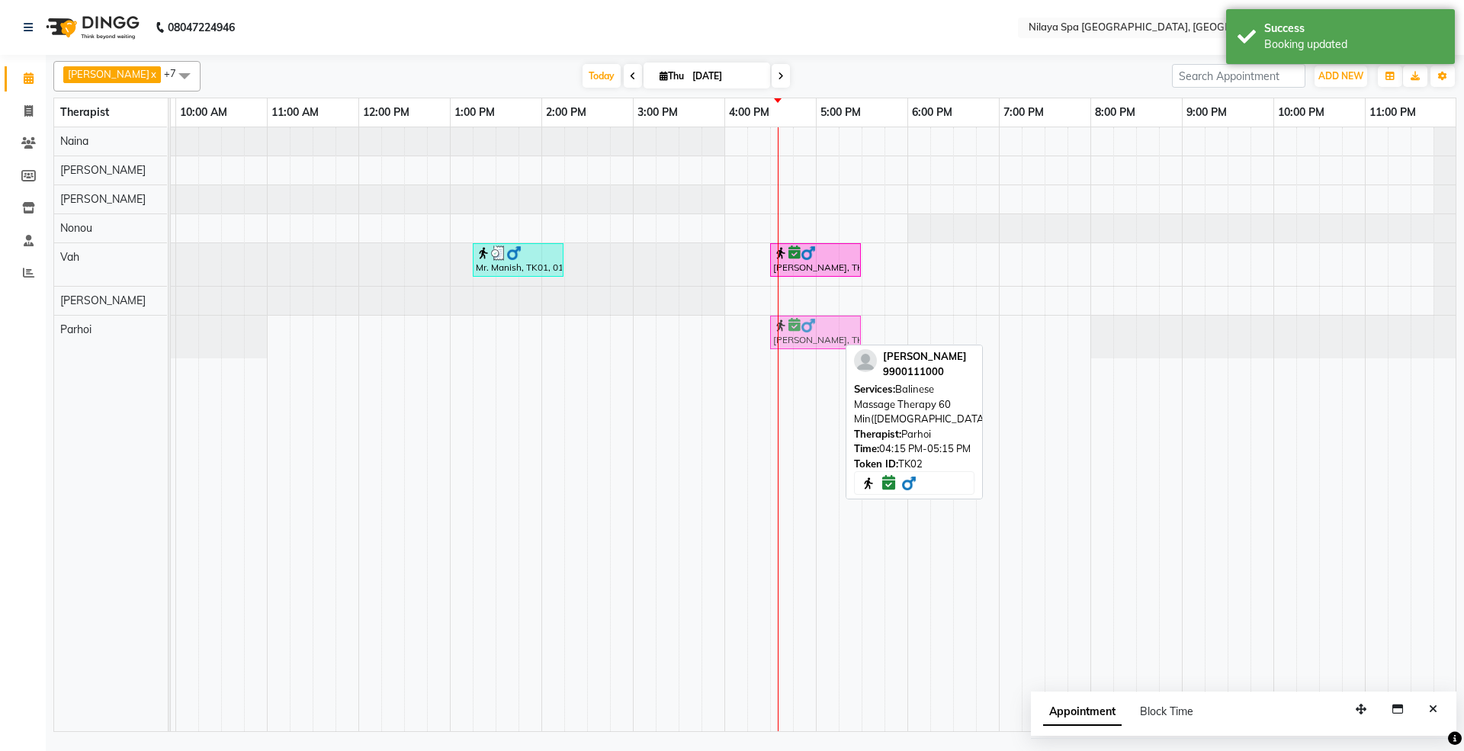
drag, startPoint x: 788, startPoint y: 328, endPoint x: 807, endPoint y: 326, distance: 19.1
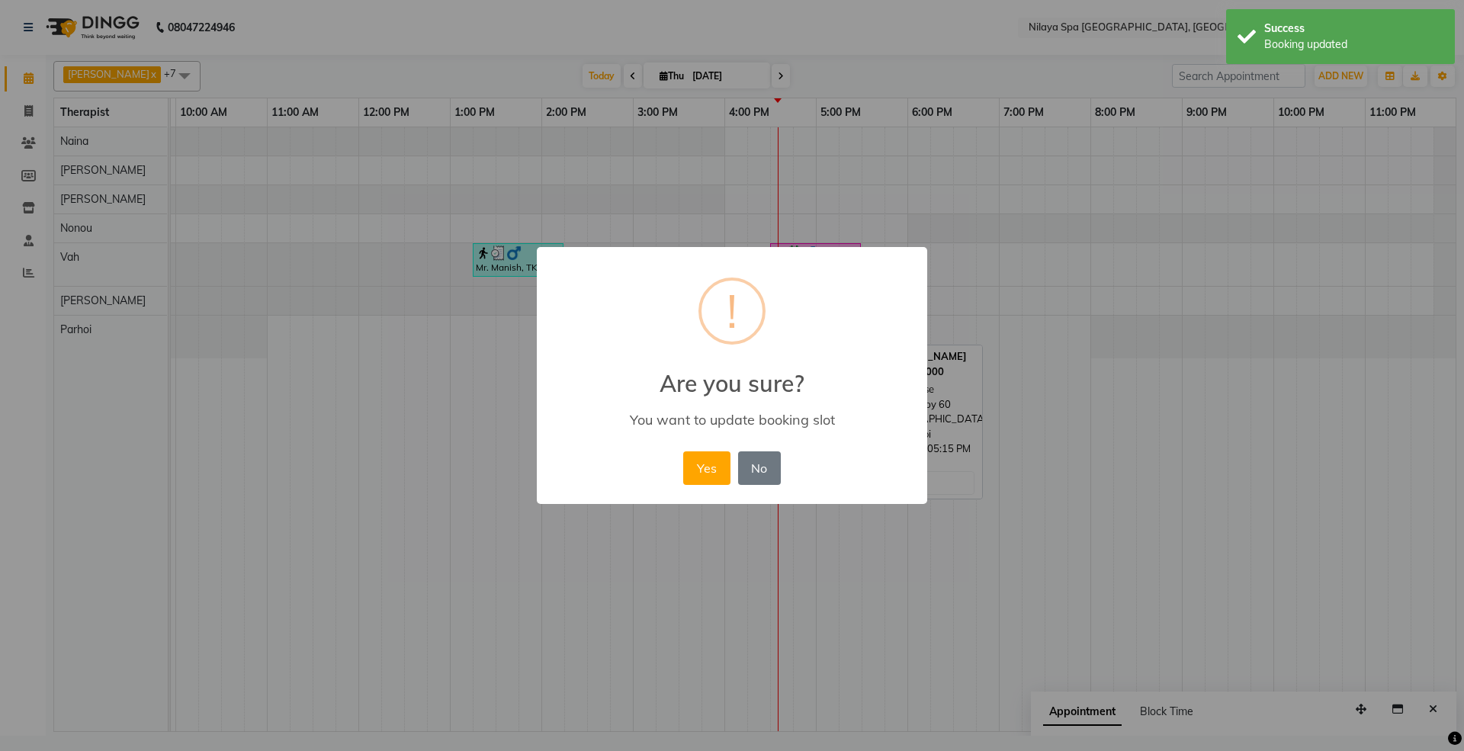
drag, startPoint x: 699, startPoint y: 476, endPoint x: 723, endPoint y: 440, distance: 42.9
click at [699, 474] on button "Yes" at bounding box center [706, 468] width 47 height 34
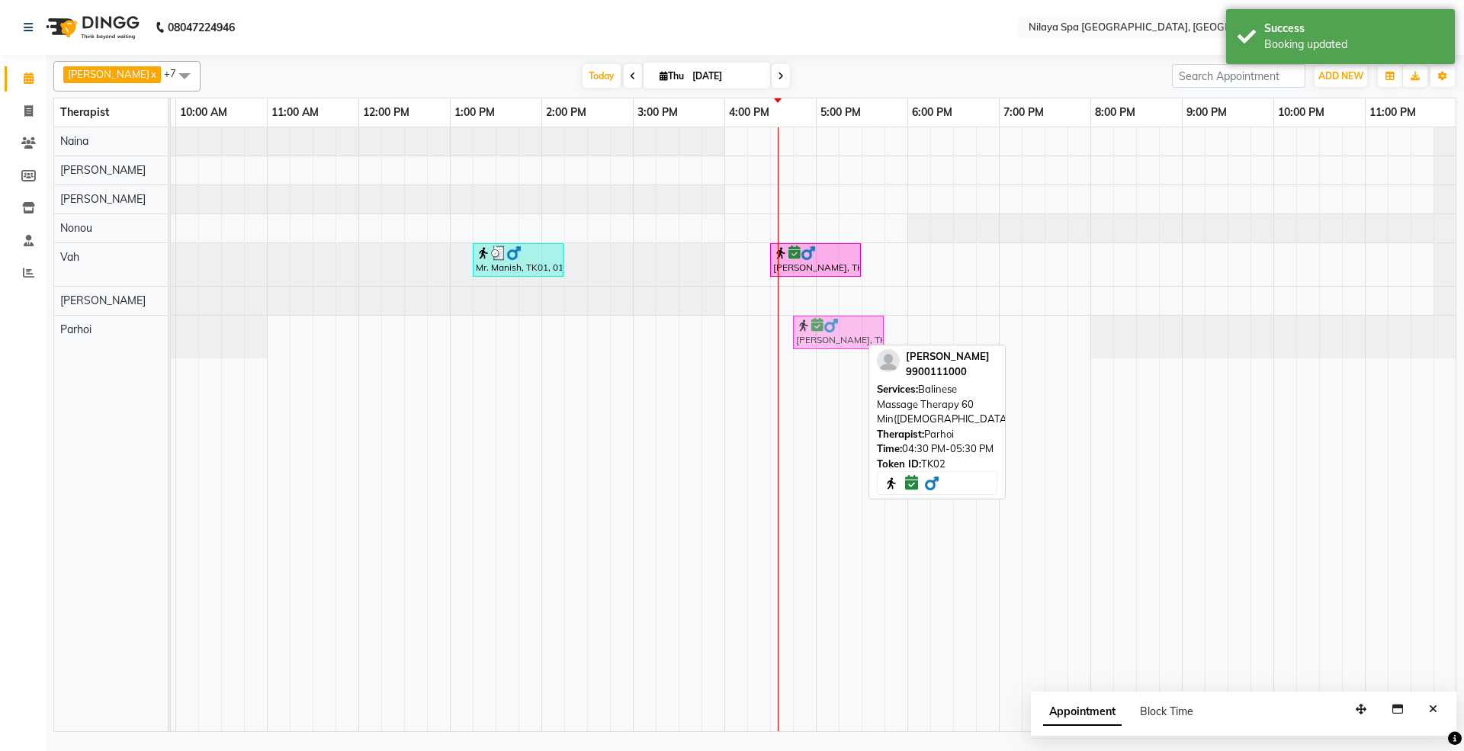
drag, startPoint x: 790, startPoint y: 337, endPoint x: 811, endPoint y: 333, distance: 21.7
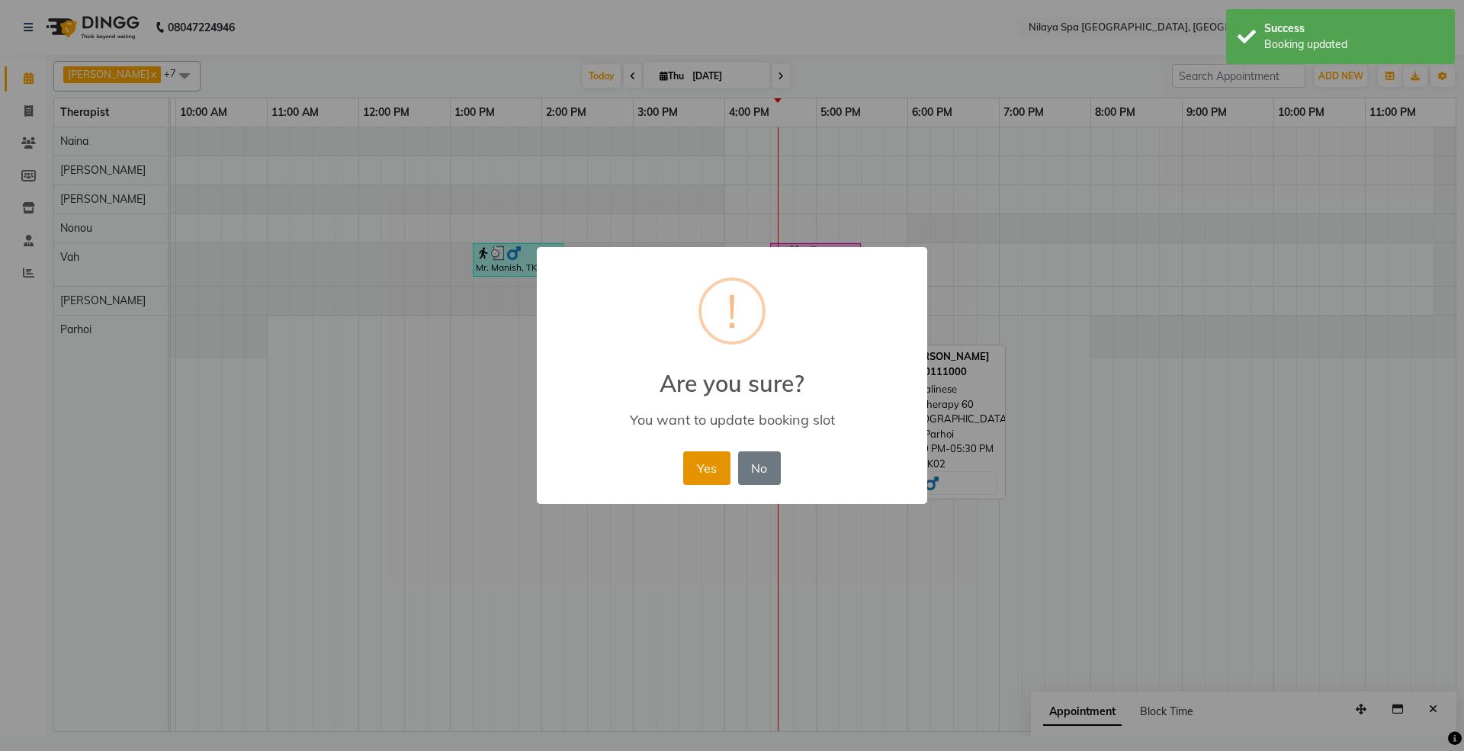
click at [705, 461] on button "Yes" at bounding box center [706, 468] width 47 height 34
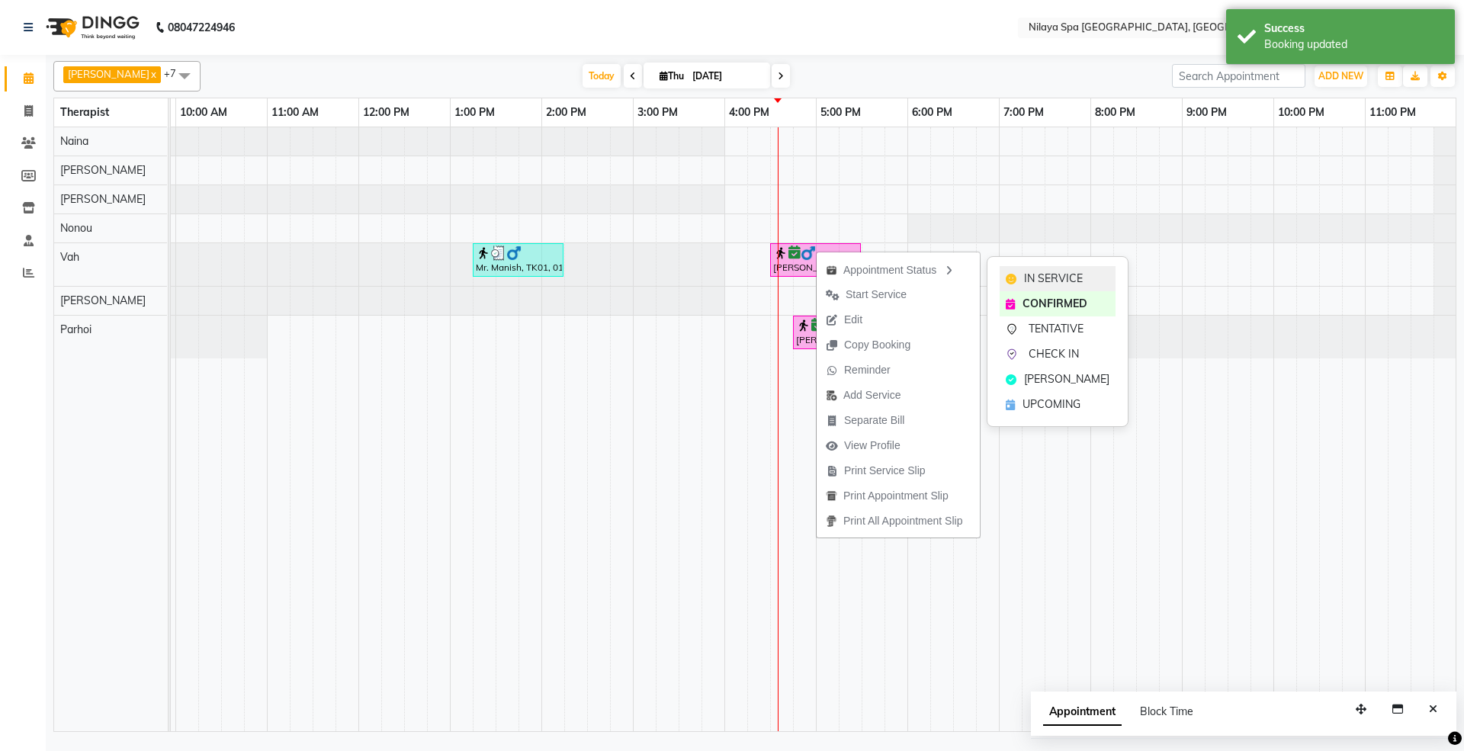
click at [1020, 273] on div "IN SERVICE" at bounding box center [1058, 278] width 116 height 25
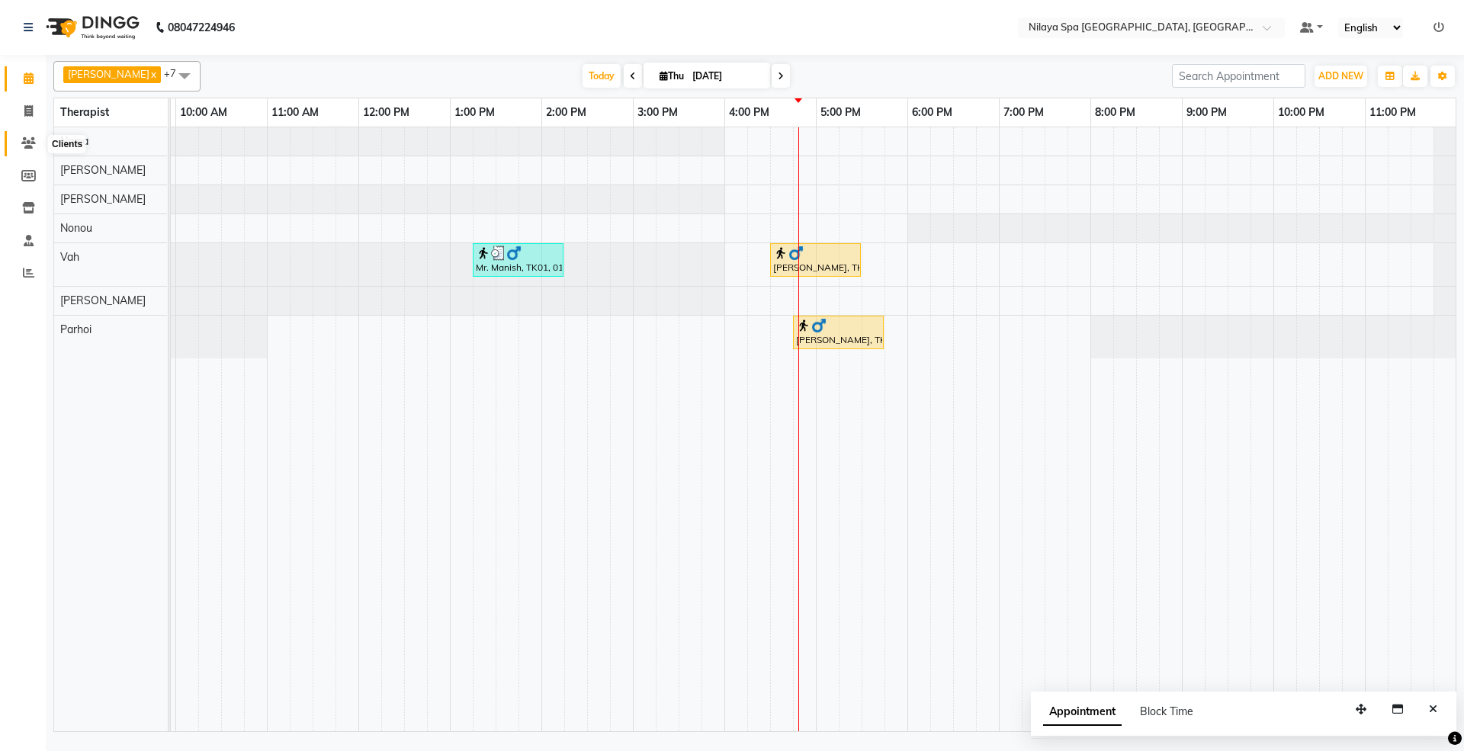
click at [35, 137] on span at bounding box center [28, 144] width 27 height 18
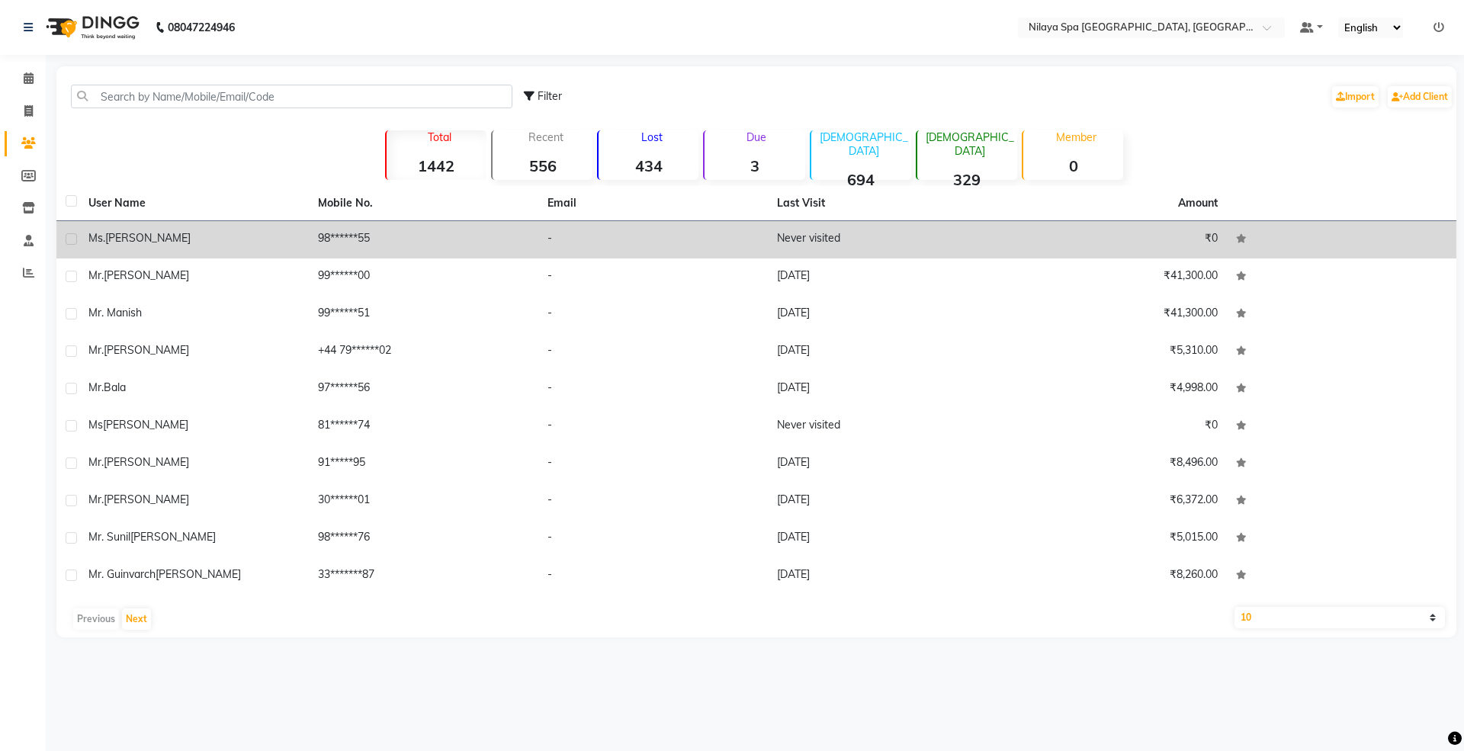
click at [166, 243] on div "[PERSON_NAME]" at bounding box center [193, 238] width 211 height 16
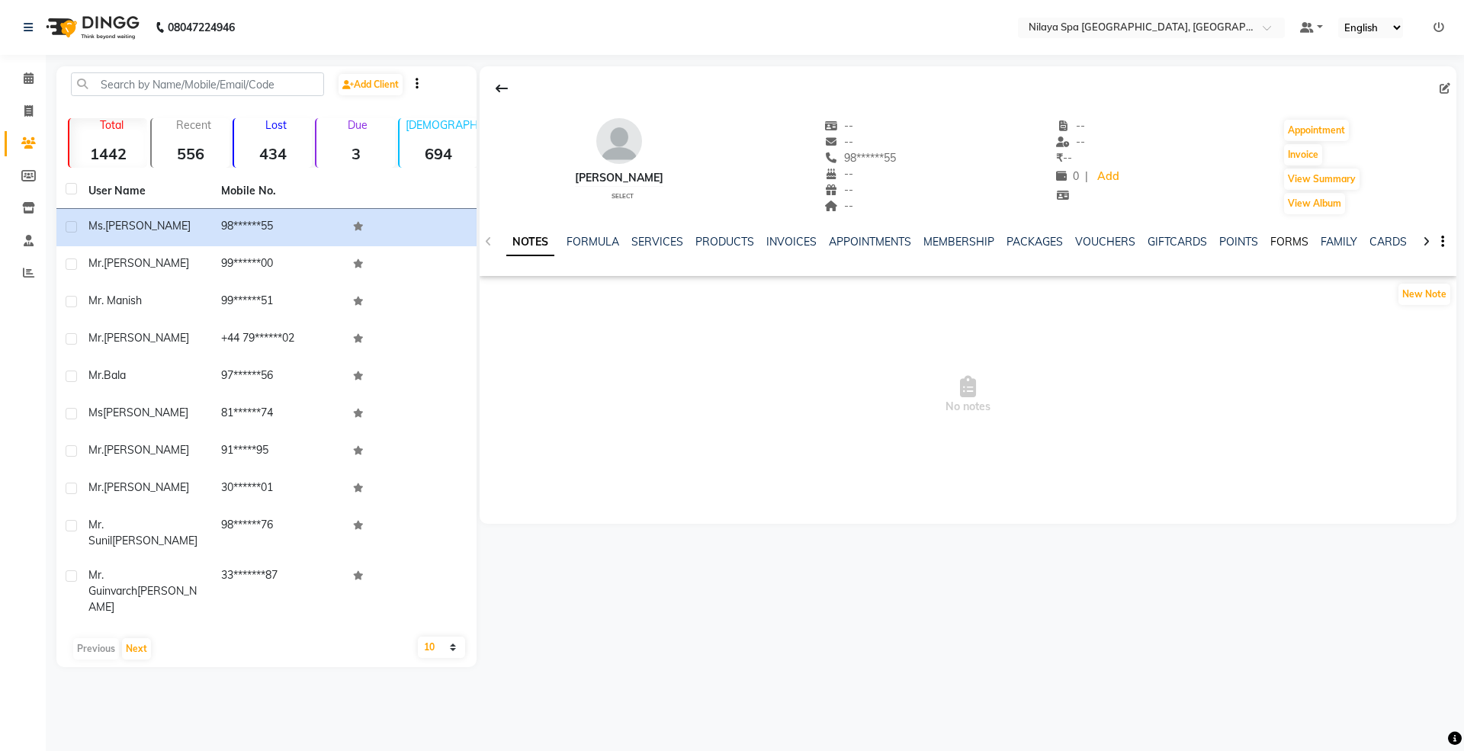
click at [1287, 246] on link "FORMS" at bounding box center [1290, 242] width 38 height 14
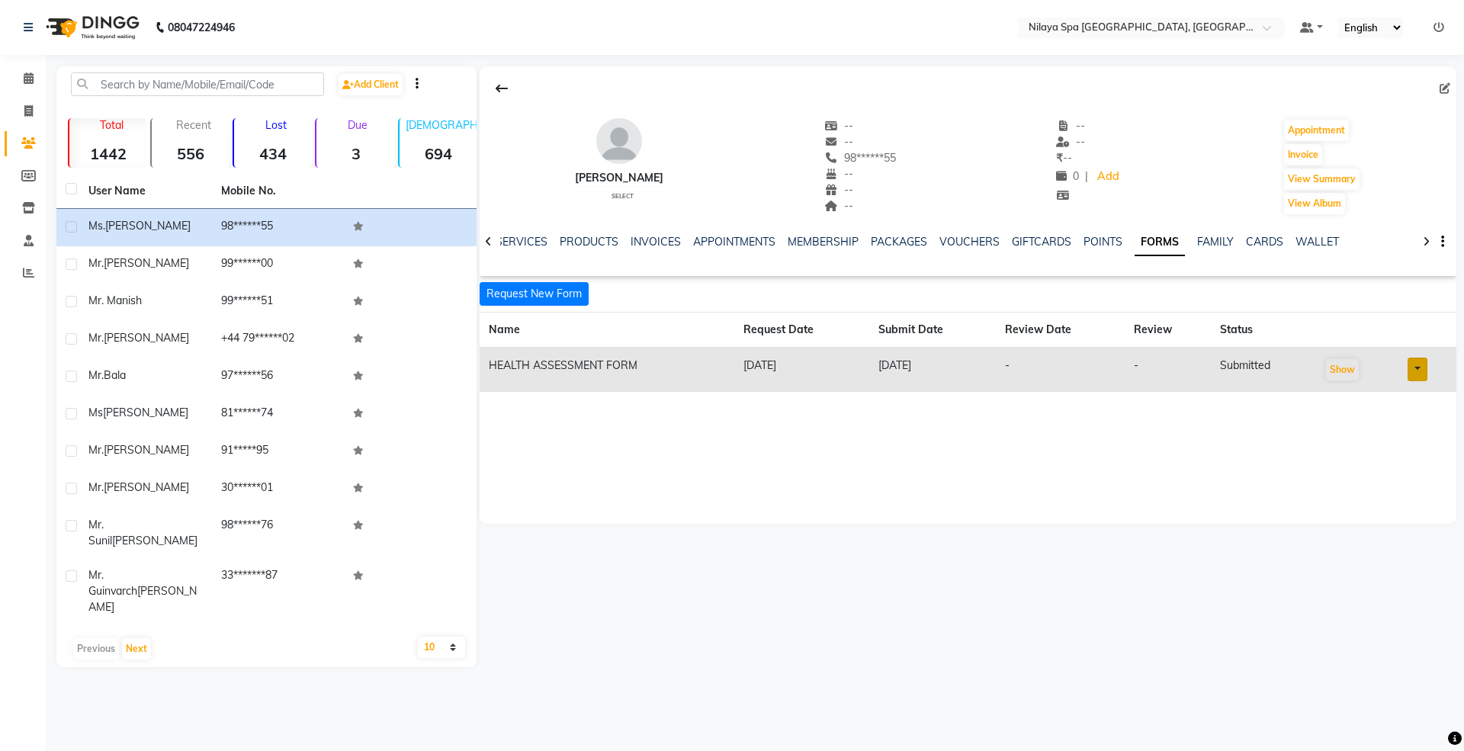
click at [1331, 357] on td "Show" at bounding box center [1357, 370] width 82 height 44
click at [1340, 376] on button "Show" at bounding box center [1342, 369] width 33 height 21
click at [1330, 124] on button "Appointment" at bounding box center [1316, 130] width 65 height 21
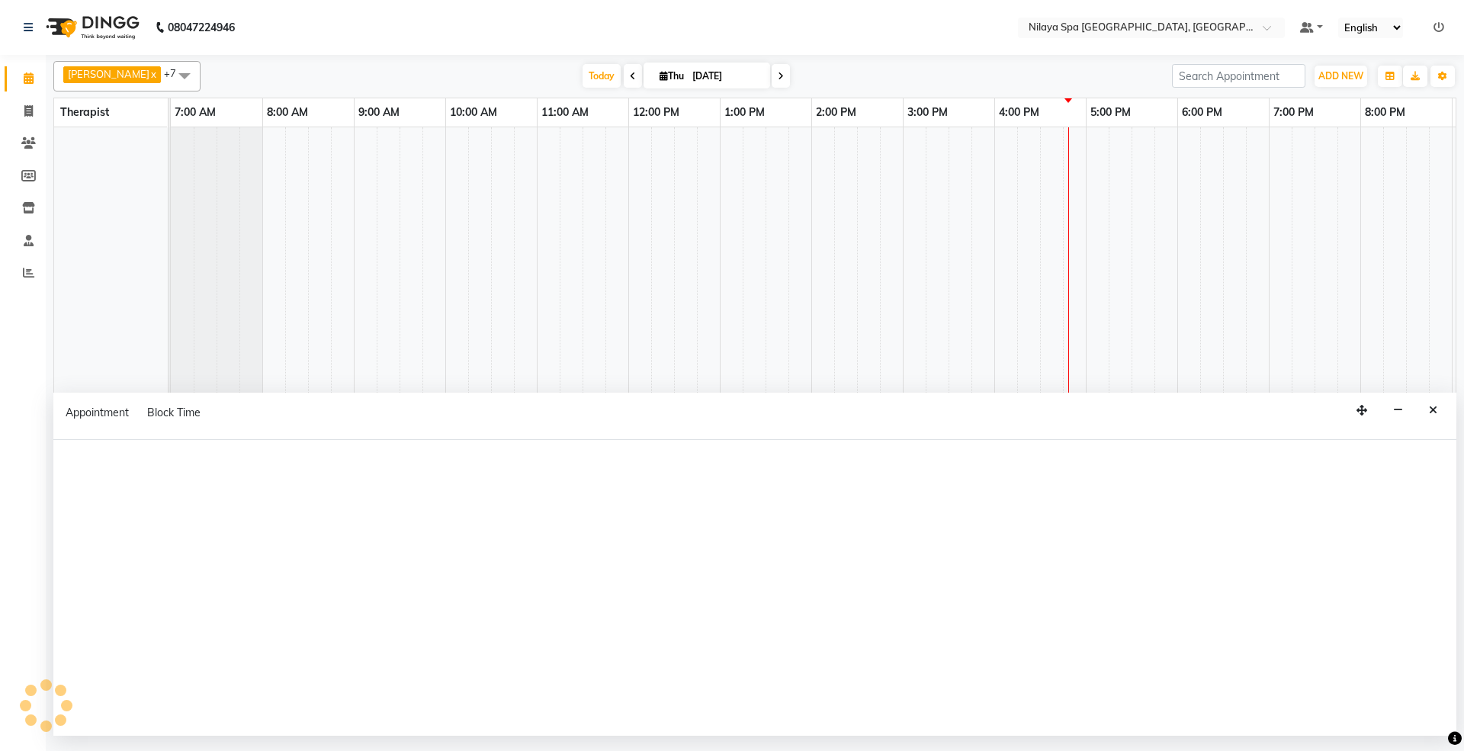
scroll to position [0, 272]
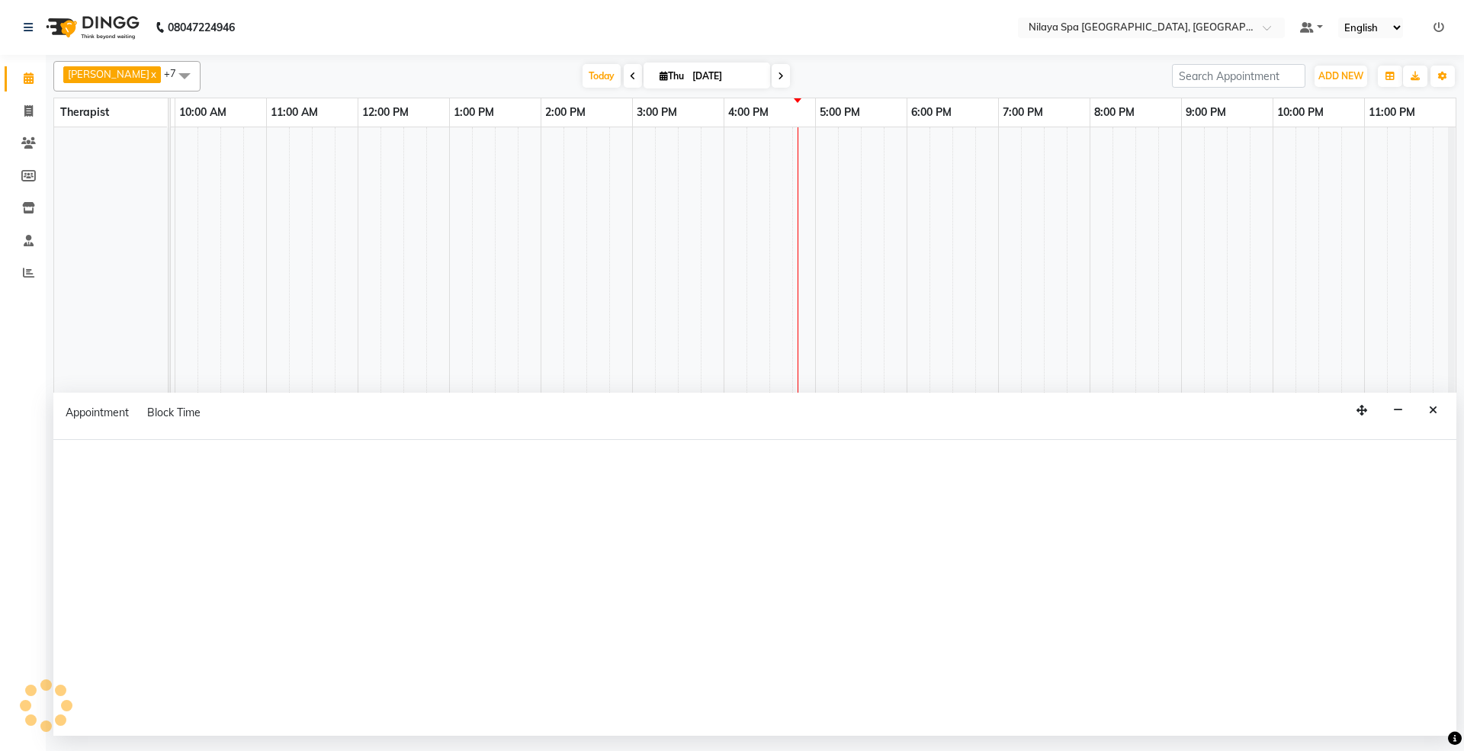
select select "480"
select select "tentative"
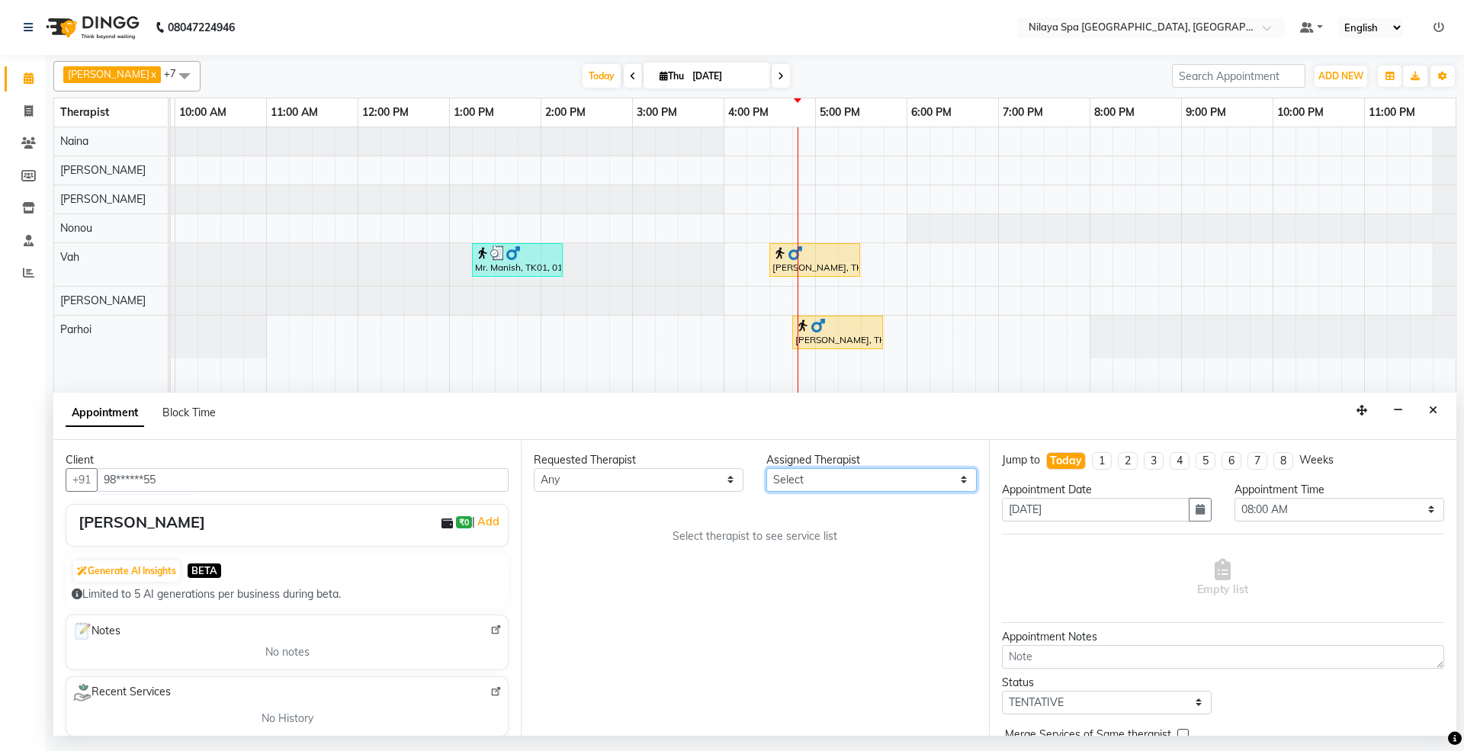
click at [792, 476] on select "Select [PERSON_NAME] [PERSON_NAME] [PERSON_NAME] Parhoi Vah" at bounding box center [871, 480] width 210 height 24
select select "71647"
click at [766, 469] on select "Select [PERSON_NAME] [PERSON_NAME] [PERSON_NAME] Parhoi Vah" at bounding box center [871, 480] width 210 height 24
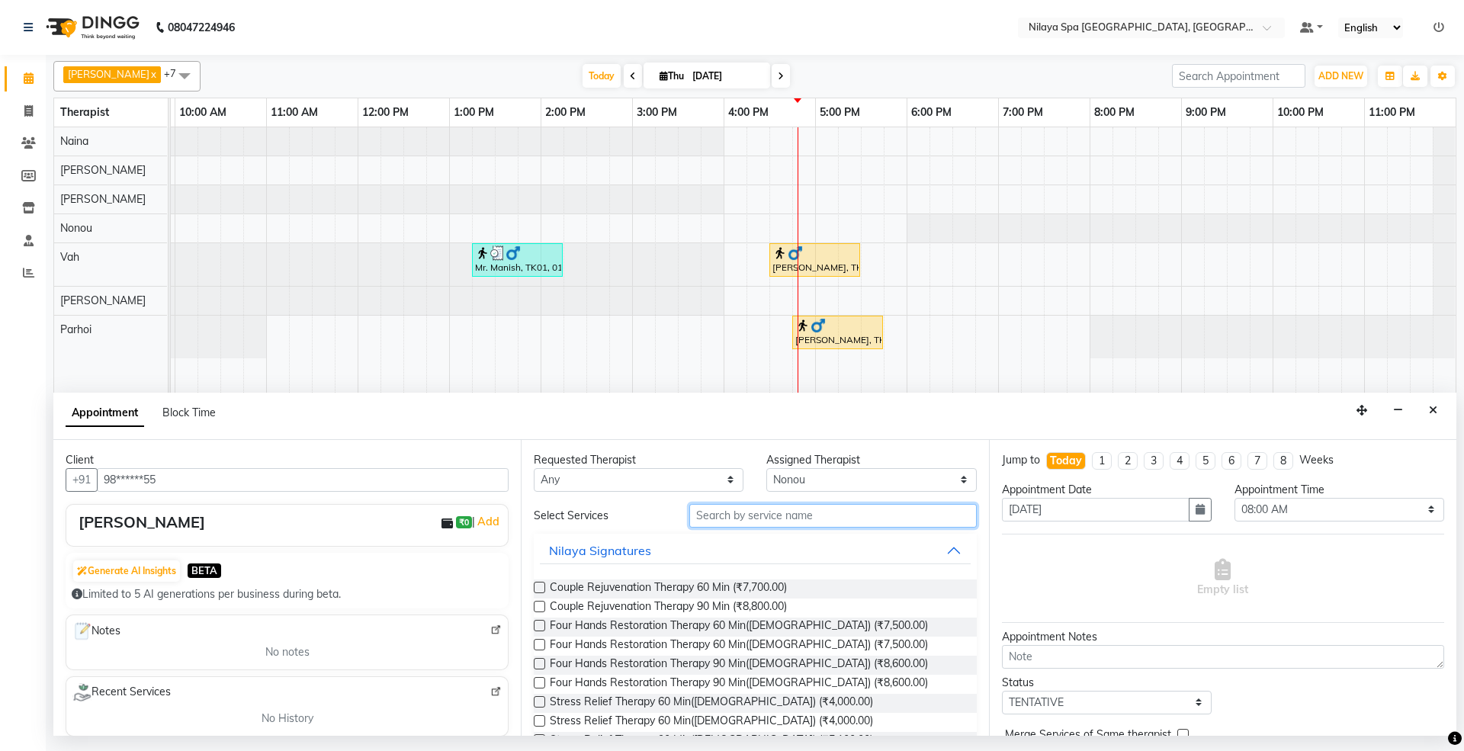
click at [754, 517] on input "text" at bounding box center [833, 516] width 288 height 24
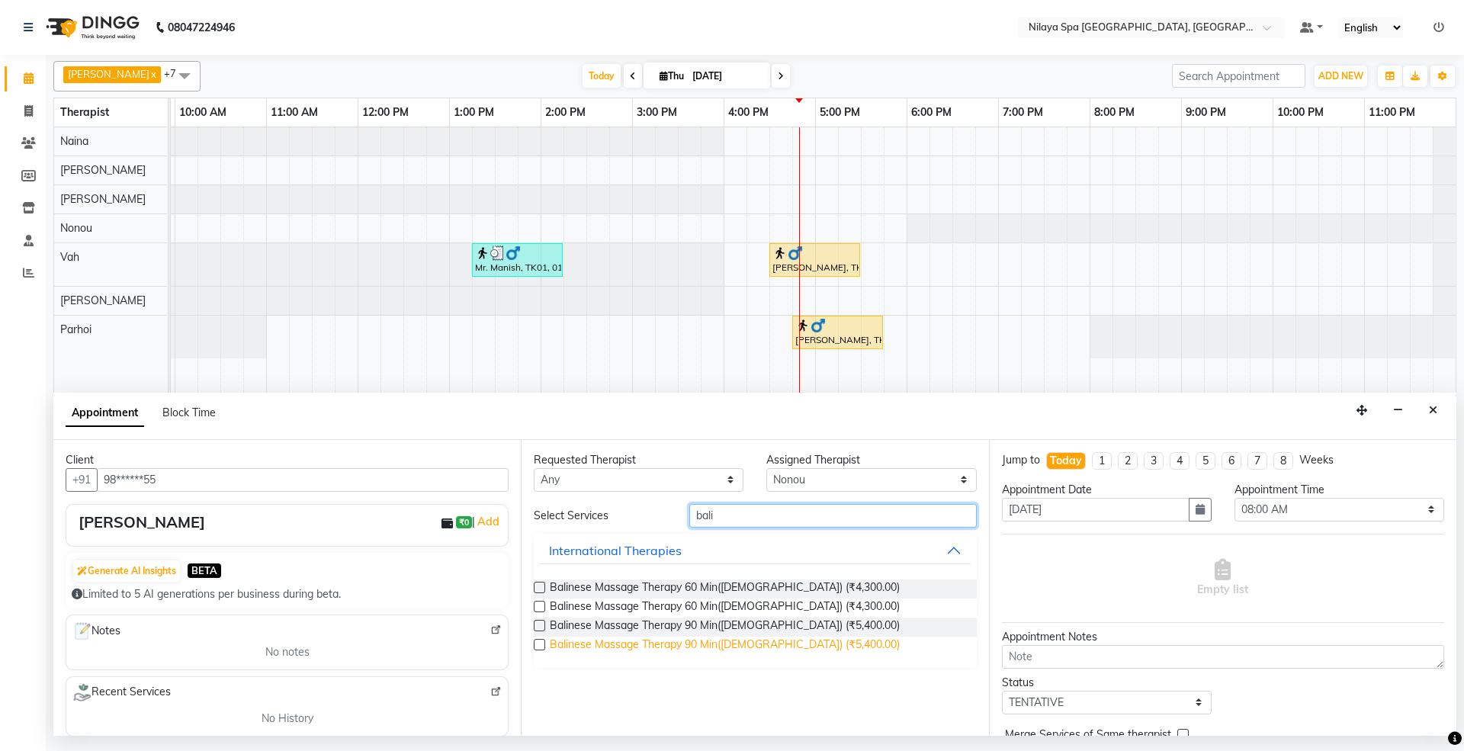
type input "bali"
click at [644, 644] on span "Balinese Massage Therapy 90 Min([DEMOGRAPHIC_DATA]) (₹5,400.00)" at bounding box center [725, 646] width 350 height 19
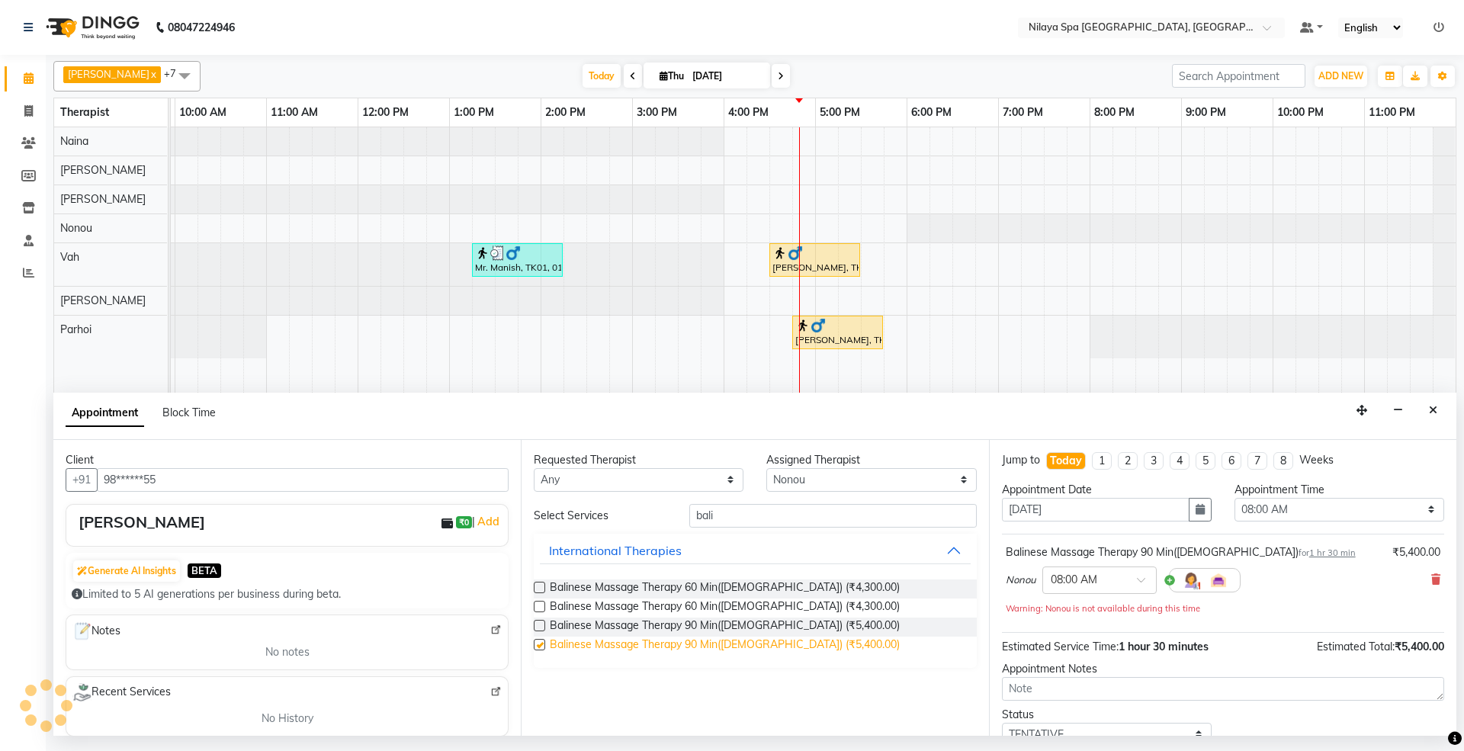
checkbox input "false"
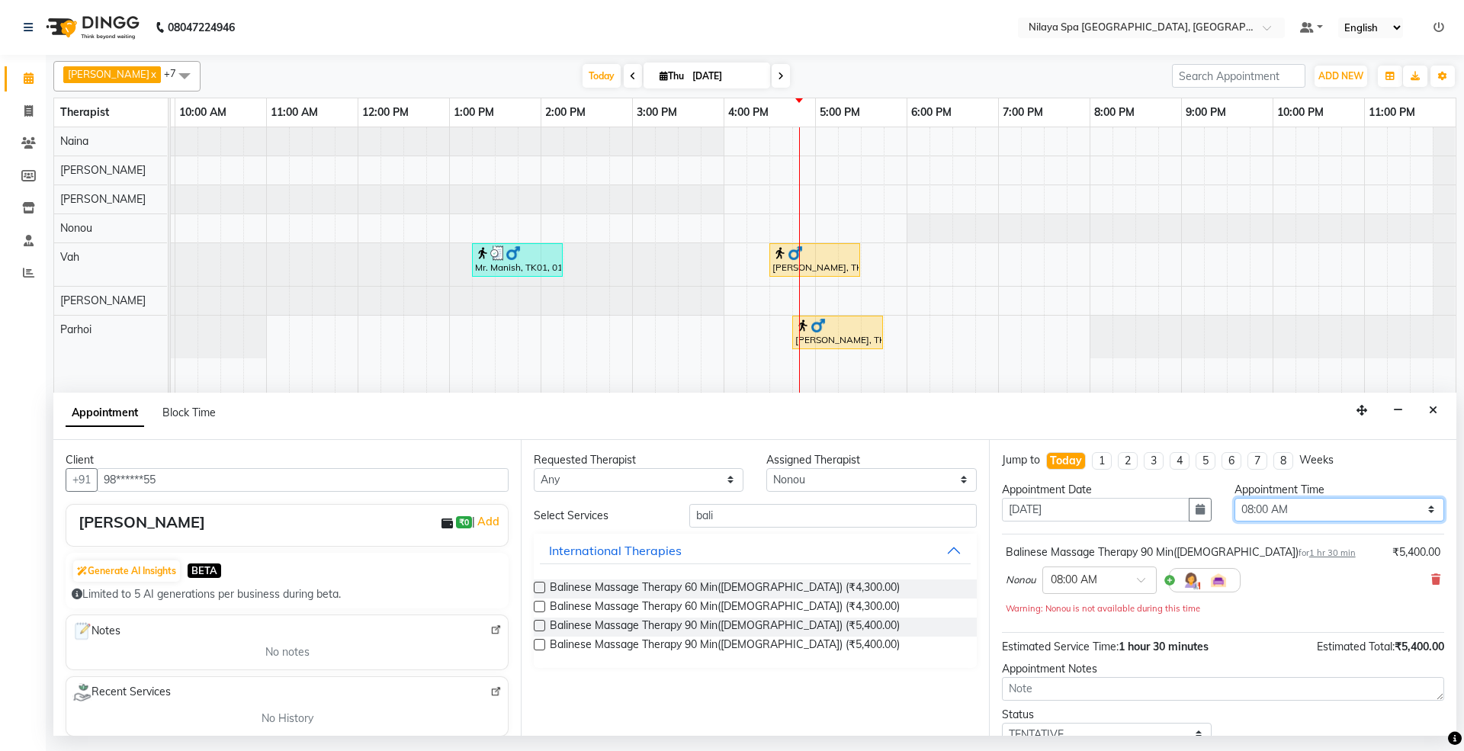
click at [1383, 516] on select "Select 08:00 AM 08:15 AM 08:30 AM 08:45 AM 09:00 AM 09:15 AM 09:30 AM 09:45 AM …" at bounding box center [1340, 510] width 210 height 24
